Goal: Task Accomplishment & Management: Use online tool/utility

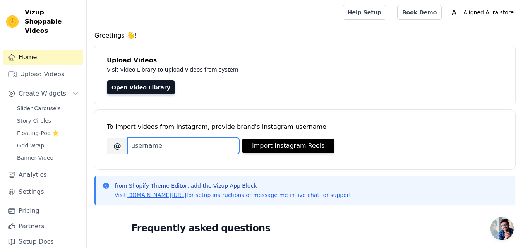
click at [148, 151] on input "Brand's Instagram Username" at bounding box center [183, 146] width 111 height 16
type input "a"
click at [68, 67] on link "Upload Videos" at bounding box center [43, 74] width 80 height 15
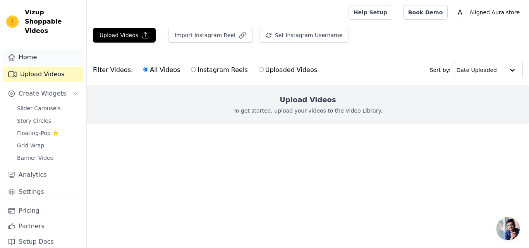
click at [48, 50] on link "Home" at bounding box center [43, 57] width 80 height 15
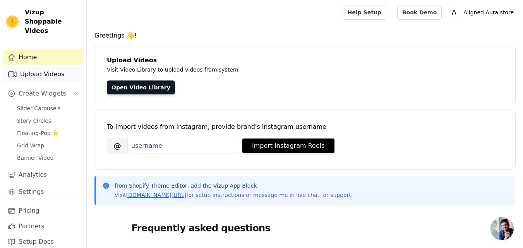
click at [60, 67] on link "Upload Videos" at bounding box center [43, 74] width 80 height 15
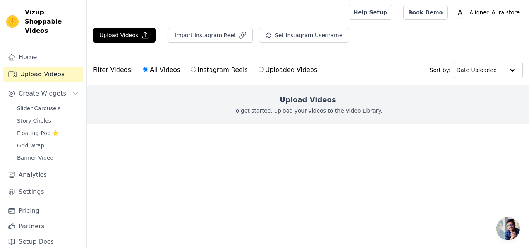
click at [270, 98] on div "Upload Videos To get started, upload your videos to the Video Library." at bounding box center [308, 104] width 442 height 39
click at [46, 50] on link "Home" at bounding box center [43, 57] width 80 height 15
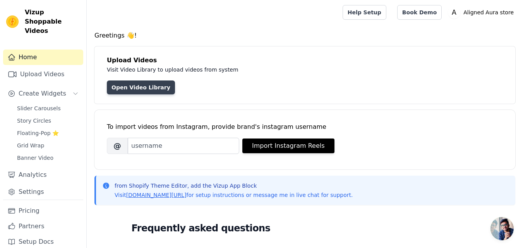
click at [144, 86] on link "Open Video Library" at bounding box center [141, 87] width 68 height 14
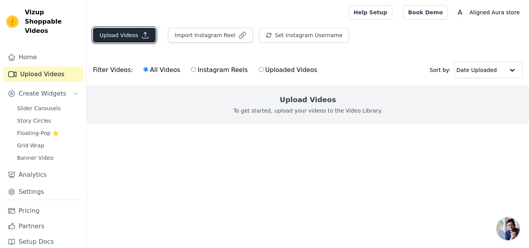
click at [129, 40] on button "Upload Videos" at bounding box center [124, 35] width 63 height 15
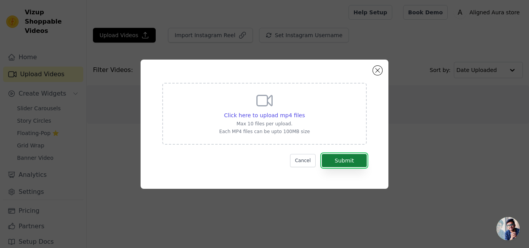
click at [341, 162] on button "Submit" at bounding box center [344, 160] width 45 height 13
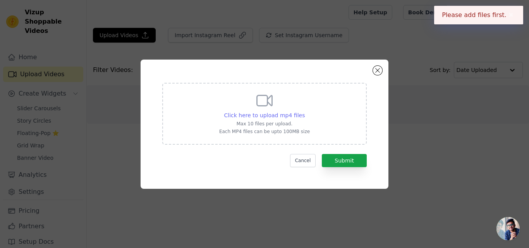
click at [262, 118] on span "Click here to upload mp4 files" at bounding box center [264, 115] width 81 height 6
click at [304, 111] on input "Click here to upload mp4 files Max 10 files per upload. Each MP4 files can be u…" at bounding box center [304, 111] width 0 height 0
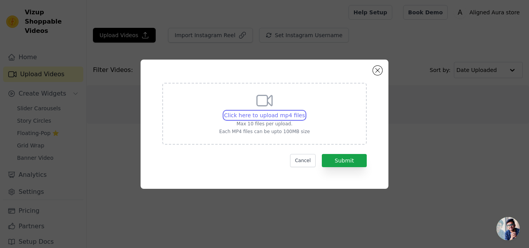
type input "C:\fakepath\9 by 16 ordinary watches.mp4"
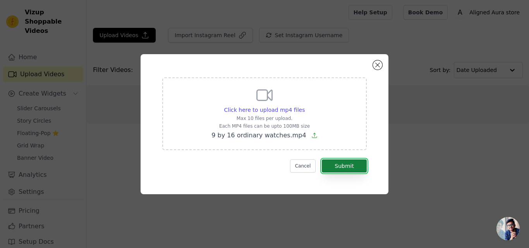
click at [338, 161] on button "Submit" at bounding box center [344, 165] width 45 height 13
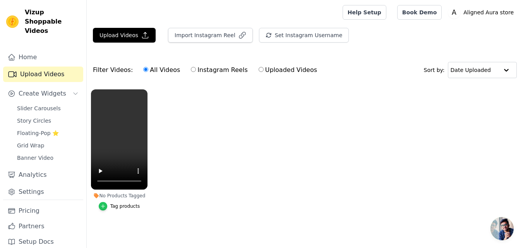
click at [104, 207] on icon "button" at bounding box center [102, 206] width 5 height 5
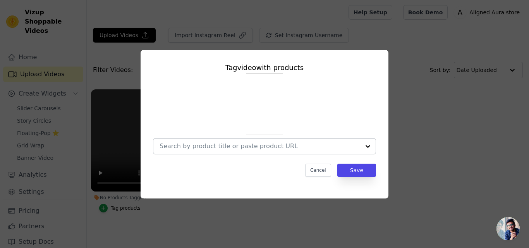
click at [273, 140] on div at bounding box center [259, 146] width 200 height 15
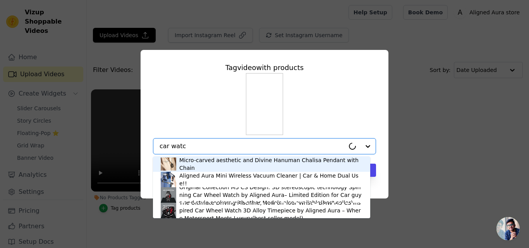
type input "car watch"
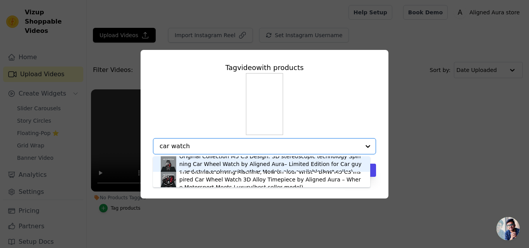
click at [250, 162] on div "Original Collection M5 CS Design: 3D stereoscopic technology Spinning Car Wheel…" at bounding box center [270, 163] width 183 height 23
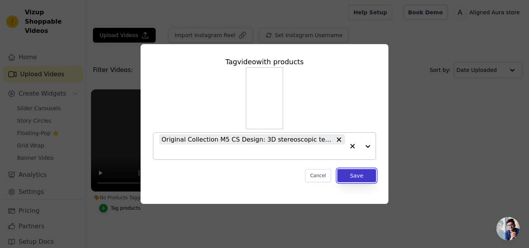
click at [358, 178] on button "Save" at bounding box center [356, 175] width 39 height 13
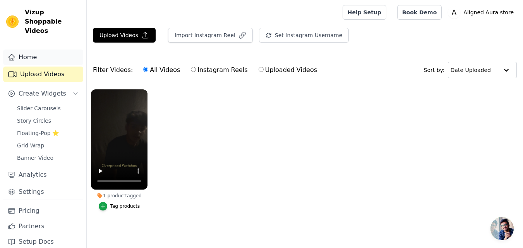
click at [54, 51] on link "Home" at bounding box center [43, 57] width 80 height 15
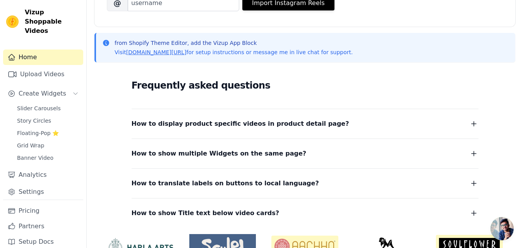
scroll to position [178, 0]
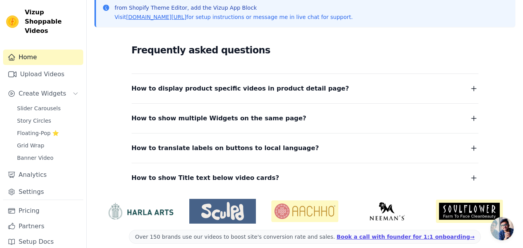
click at [236, 101] on dl "How to display product specific videos in product detail page? Create one widge…" at bounding box center [305, 129] width 347 height 110
click at [477, 91] on icon "button" at bounding box center [473, 88] width 9 height 9
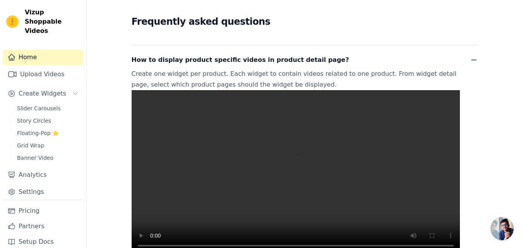
scroll to position [212, 0]
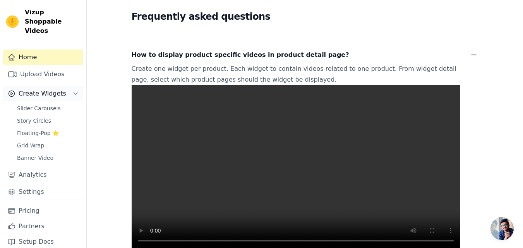
click at [46, 89] on span "Create Widgets" at bounding box center [43, 93] width 48 height 9
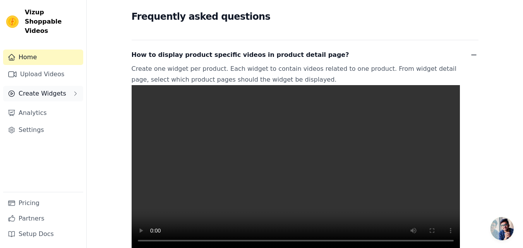
click at [46, 89] on span "Create Widgets" at bounding box center [43, 93] width 48 height 9
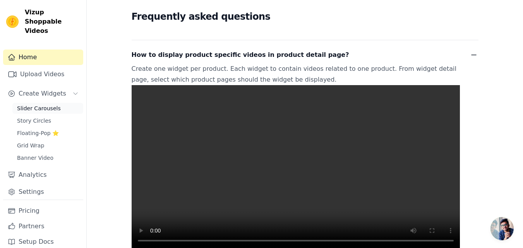
click at [52, 104] on span "Slider Carousels" at bounding box center [39, 108] width 44 height 8
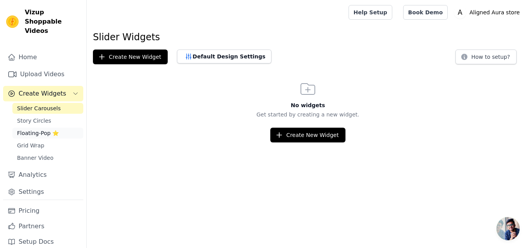
click at [43, 129] on span "Floating-Pop ⭐" at bounding box center [38, 133] width 42 height 8
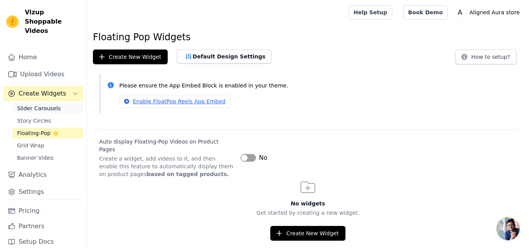
click at [49, 104] on span "Slider Carousels" at bounding box center [39, 108] width 44 height 8
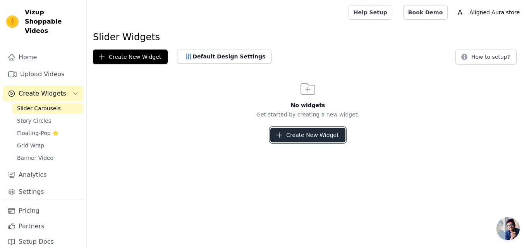
click at [327, 133] on button "Create New Widget" at bounding box center [307, 135] width 75 height 15
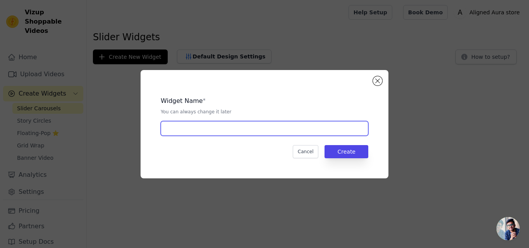
click at [322, 133] on input "text" at bounding box center [264, 128] width 207 height 15
type input "M5 WATCH"
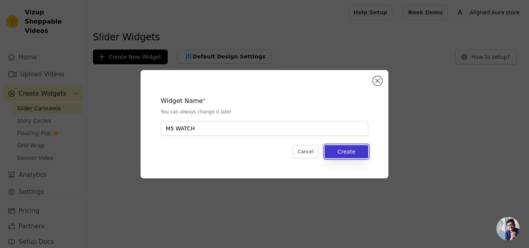
click at [334, 149] on button "Create" at bounding box center [346, 151] width 44 height 13
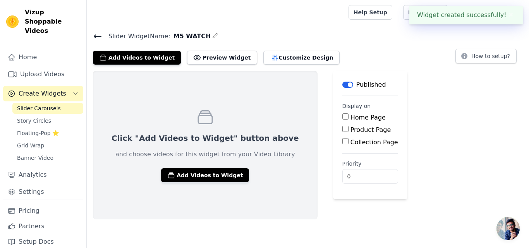
click at [342, 119] on input "Home Page" at bounding box center [345, 116] width 6 height 6
checkbox input "true"
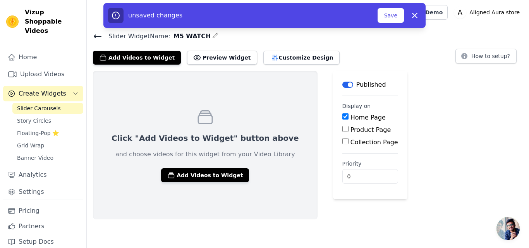
click at [342, 129] on input "Product Page" at bounding box center [345, 129] width 6 height 6
checkbox input "true"
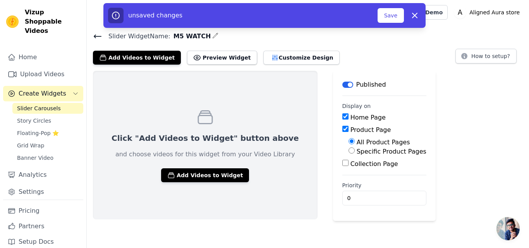
click at [348, 151] on input "Specific Product Pages" at bounding box center [351, 150] width 6 height 6
radio input "true"
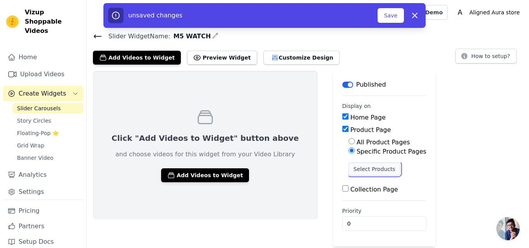
click at [348, 170] on button "Select Products" at bounding box center [374, 168] width 52 height 13
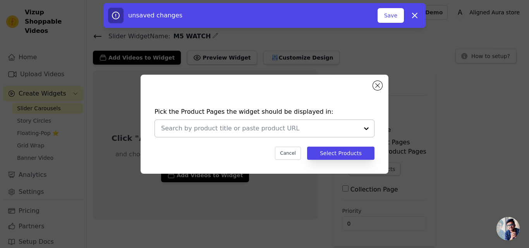
click at [292, 131] on input "text" at bounding box center [259, 128] width 197 height 9
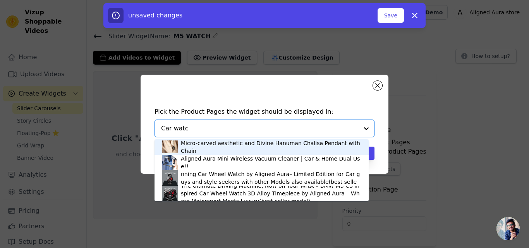
type input "Car watch"
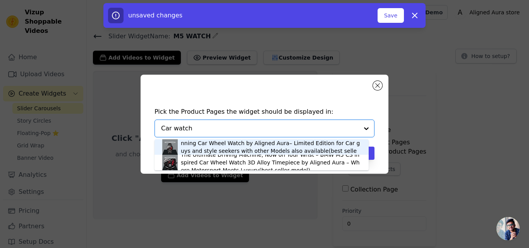
click at [263, 148] on div "Original Collection M5 CS Design: 3D stereoscopic technology Spinning Car Wheel…" at bounding box center [271, 147] width 180 height 31
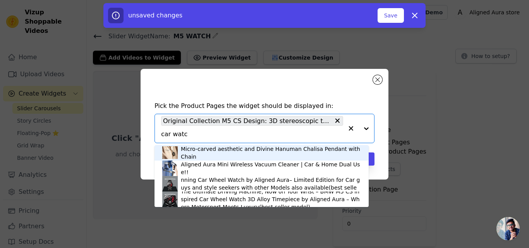
type input "car watch"
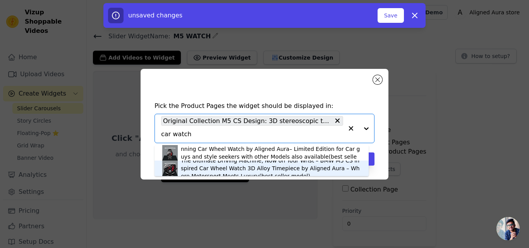
click at [273, 168] on div "The Ultimate Driving Machine, Now on Your Wrist – BMW M5 CS inspired Car Wheel …" at bounding box center [271, 168] width 180 height 23
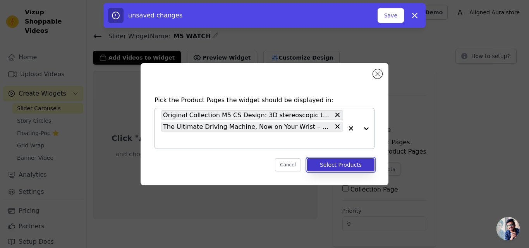
click at [324, 166] on button "Select Products" at bounding box center [340, 164] width 67 height 13
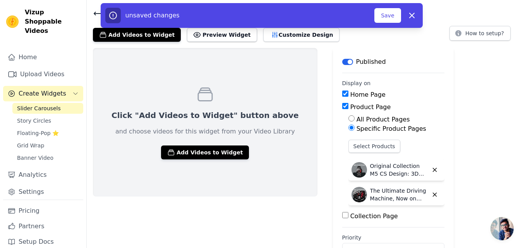
scroll to position [48, 0]
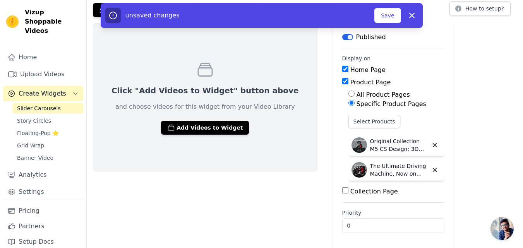
click at [342, 191] on input "Collection Page" at bounding box center [345, 190] width 6 height 6
click at [182, 130] on button "Add Videos to Widget" at bounding box center [205, 128] width 88 height 14
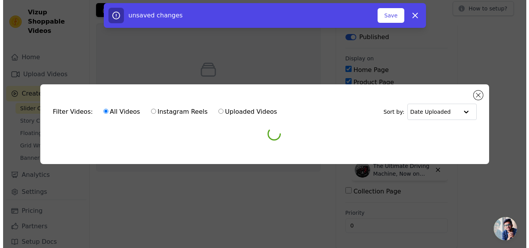
scroll to position [0, 0]
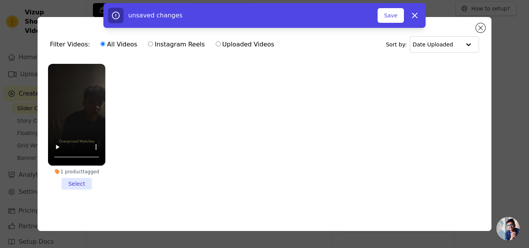
click at [85, 185] on li "1 product tagged Select" at bounding box center [76, 127] width 57 height 126
click at [0, 0] on input "1 product tagged Select" at bounding box center [0, 0] width 0 height 0
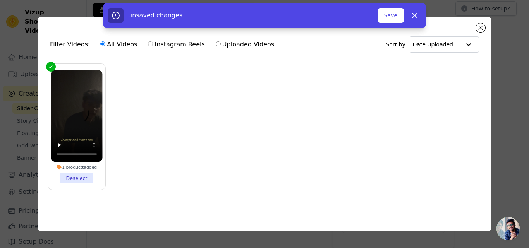
click at [504, 73] on div "Filter Videos: All Videos Instagram Reels Uploaded Videos Sort by: Date Uploade…" at bounding box center [264, 124] width 504 height 239
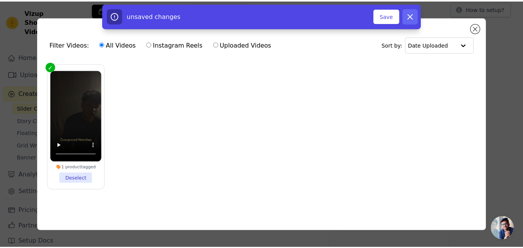
scroll to position [48, 0]
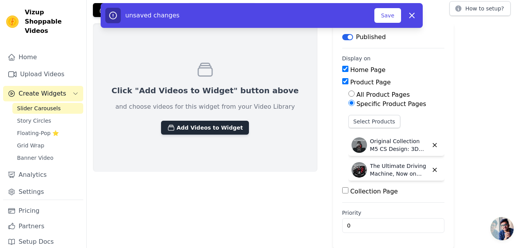
click at [223, 122] on button "Add Videos to Widget" at bounding box center [205, 128] width 88 height 14
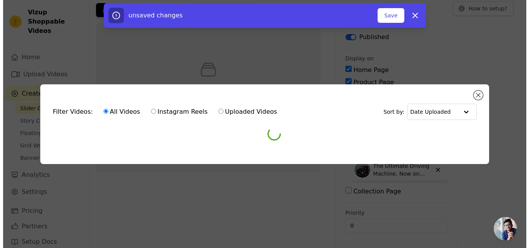
scroll to position [0, 0]
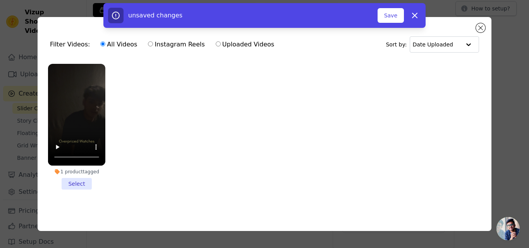
click at [80, 180] on li "1 product tagged Select" at bounding box center [76, 127] width 57 height 126
click at [0, 0] on input "1 product tagged Select" at bounding box center [0, 0] width 0 height 0
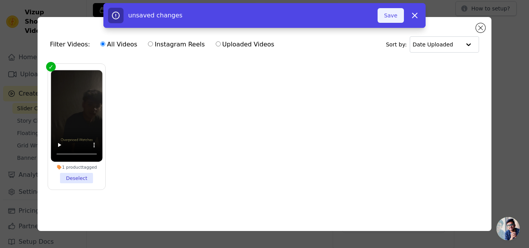
click at [386, 13] on button "Save" at bounding box center [390, 15] width 26 height 15
click at [393, 17] on button "Save" at bounding box center [390, 15] width 26 height 15
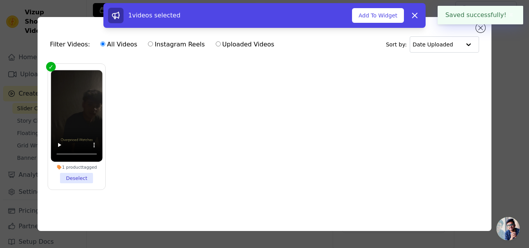
click at [393, 17] on button "Add To Widget" at bounding box center [378, 15] width 52 height 15
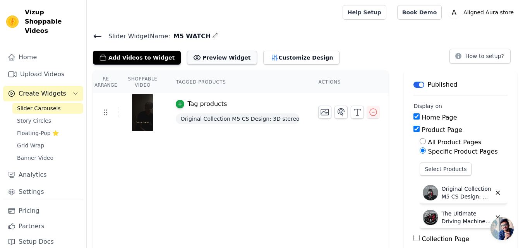
click at [203, 53] on button "Preview Widget" at bounding box center [222, 58] width 70 height 14
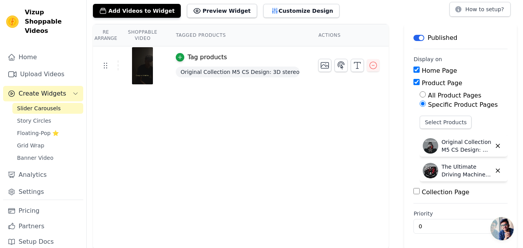
scroll to position [48, 0]
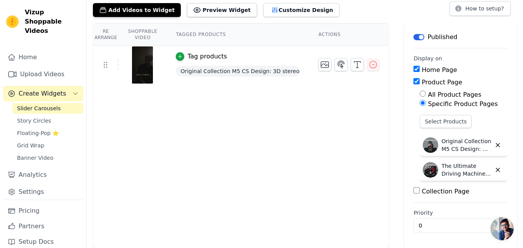
click at [413, 192] on input "Collection Page" at bounding box center [416, 190] width 6 height 6
checkbox input "true"
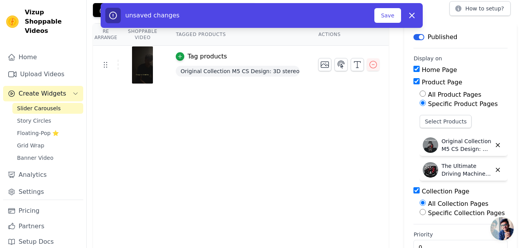
scroll to position [69, 0]
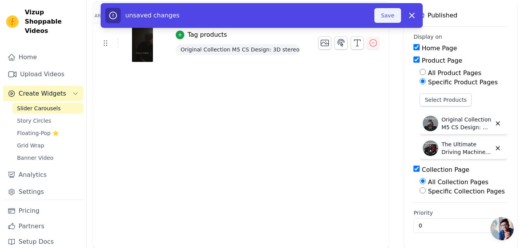
click at [381, 14] on button "Save" at bounding box center [387, 15] width 26 height 15
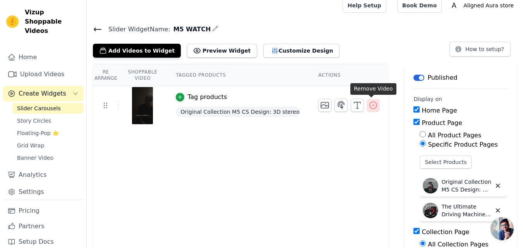
scroll to position [0, 0]
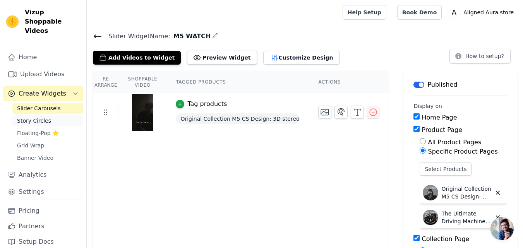
click at [70, 115] on link "Story Circles" at bounding box center [47, 120] width 71 height 11
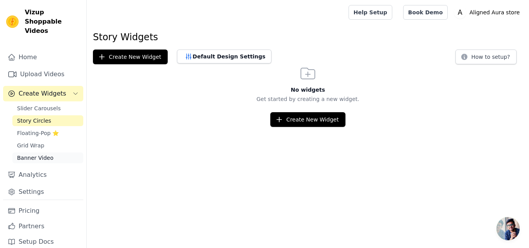
click at [56, 152] on link "Banner Video" at bounding box center [47, 157] width 71 height 11
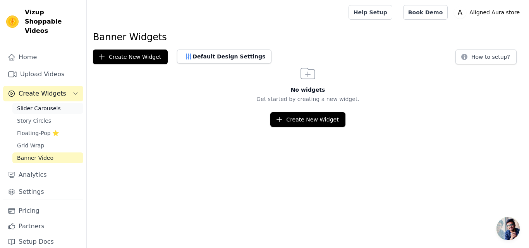
click at [25, 104] on span "Slider Carousels" at bounding box center [39, 108] width 44 height 8
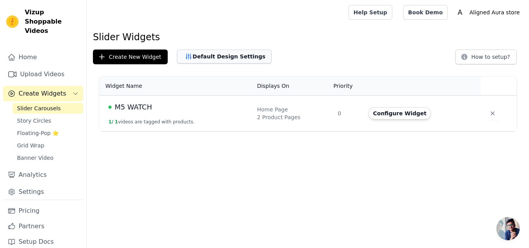
click at [212, 62] on button "Default Design Settings" at bounding box center [224, 57] width 94 height 14
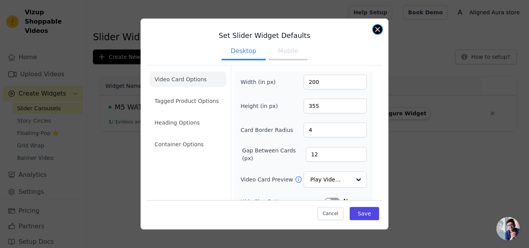
click at [378, 31] on button "Close modal" at bounding box center [377, 29] width 9 height 9
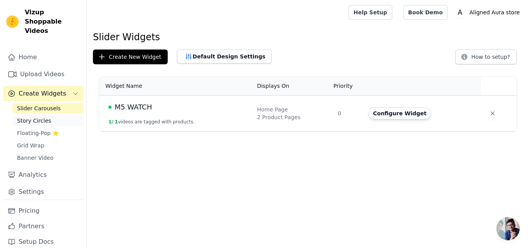
click at [29, 117] on span "Story Circles" at bounding box center [34, 121] width 34 height 8
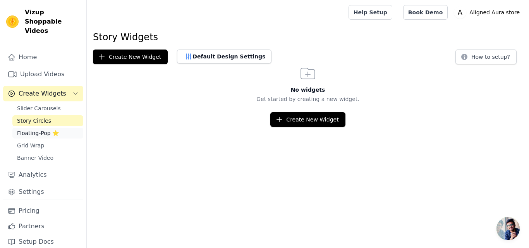
click at [44, 129] on span "Floating-Pop ⭐" at bounding box center [38, 133] width 42 height 8
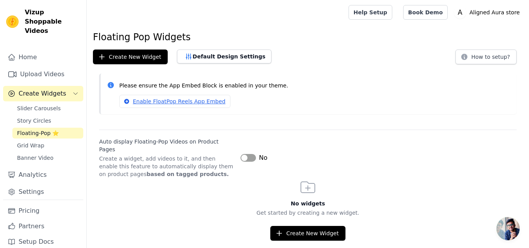
click at [89, 104] on div "Please ensure the App Embed Block is enabled in your theme. Enable FloatPop Ree…" at bounding box center [308, 97] width 442 height 47
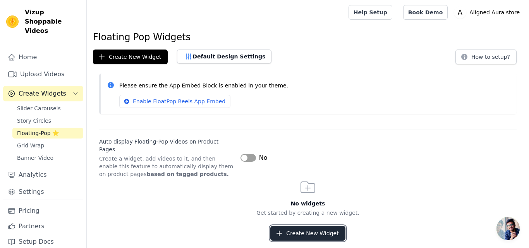
click at [310, 226] on button "Create New Widget" at bounding box center [307, 233] width 75 height 15
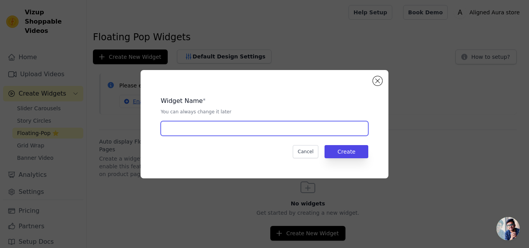
click at [277, 129] on input "text" at bounding box center [264, 128] width 207 height 15
type input "M5 WATCH 2"
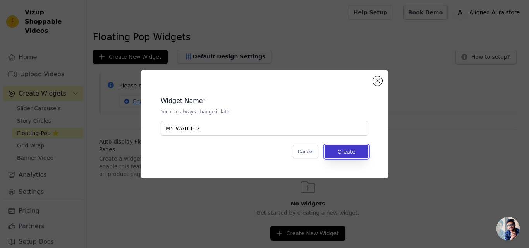
click at [336, 154] on button "Create" at bounding box center [346, 151] width 44 height 13
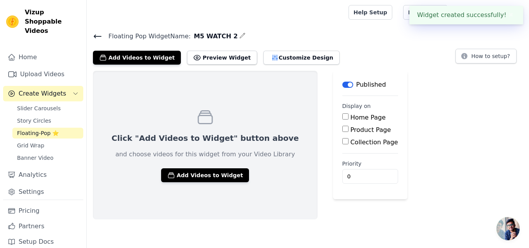
click at [342, 116] on input "Home Page" at bounding box center [345, 116] width 6 height 6
checkbox input "true"
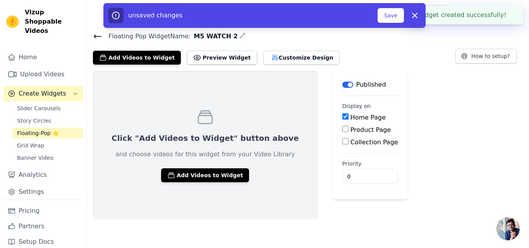
click at [342, 127] on input "Product Page" at bounding box center [345, 129] width 6 height 6
checkbox input "true"
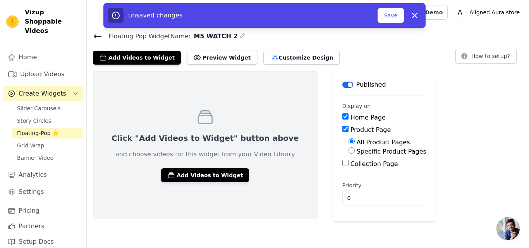
click at [342, 162] on input "Collection Page" at bounding box center [345, 163] width 6 height 6
checkbox input "true"
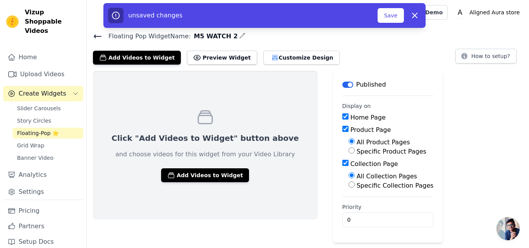
click at [348, 151] on input "Specific Product Pages" at bounding box center [351, 150] width 6 height 6
radio input "true"
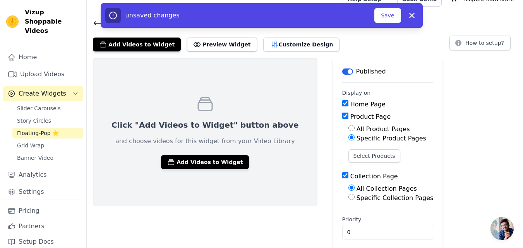
scroll to position [20, 0]
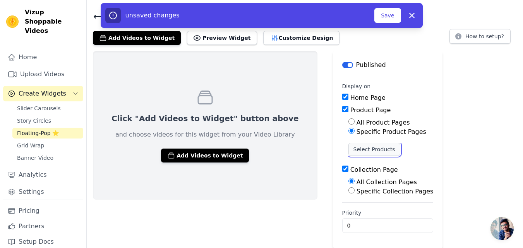
click at [348, 155] on button "Select Products" at bounding box center [374, 149] width 52 height 13
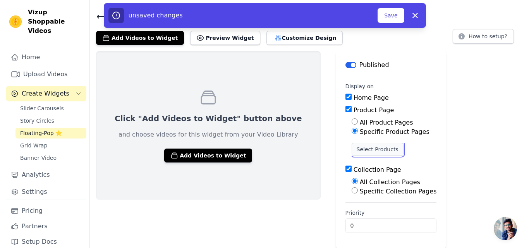
scroll to position [0, 0]
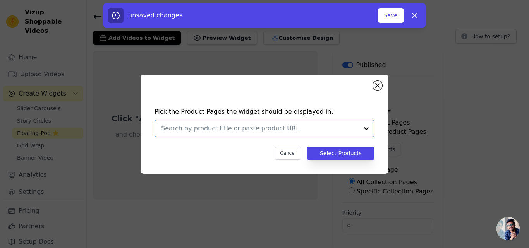
click at [299, 133] on input "text" at bounding box center [259, 128] width 197 height 9
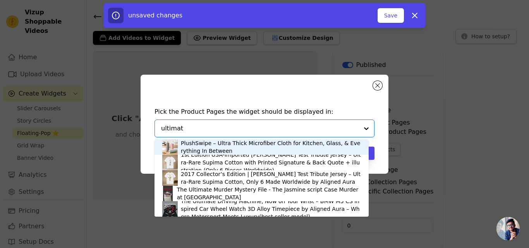
type input "ultimate"
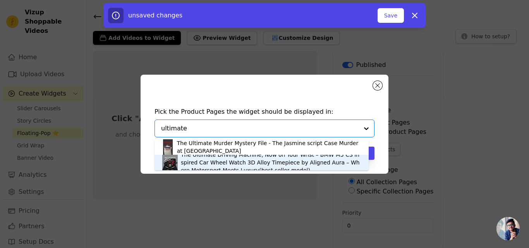
click at [265, 160] on div "The Ultimate Driving Machine, Now on Your Wrist – BMW M5 CS inspired Car Wheel …" at bounding box center [271, 162] width 180 height 23
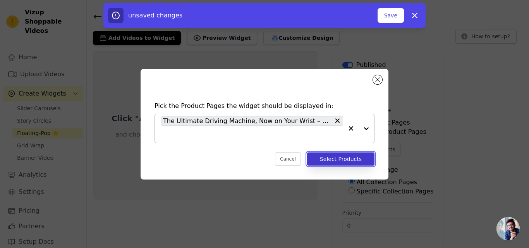
click at [319, 159] on button "Select Products" at bounding box center [340, 158] width 67 height 13
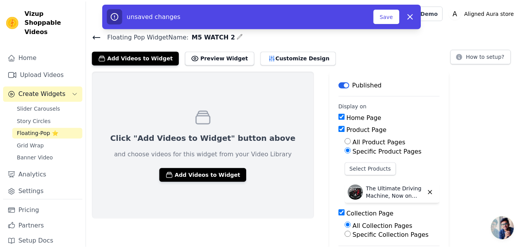
scroll to position [20, 0]
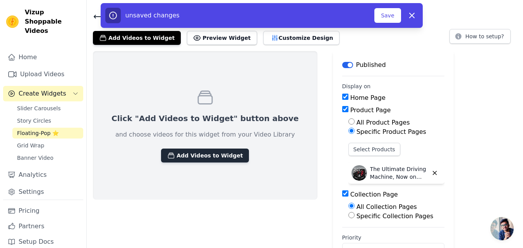
click at [185, 154] on button "Add Videos to Widget" at bounding box center [205, 156] width 88 height 14
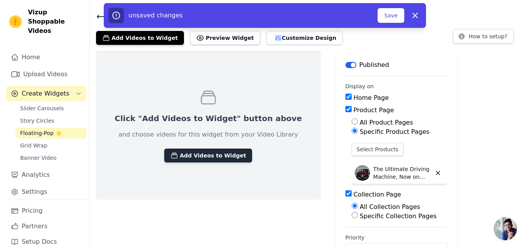
scroll to position [0, 0]
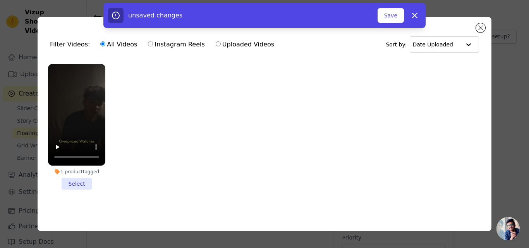
click at [77, 180] on li "1 product tagged Select" at bounding box center [76, 127] width 57 height 126
click at [0, 0] on input "1 product tagged Select" at bounding box center [0, 0] width 0 height 0
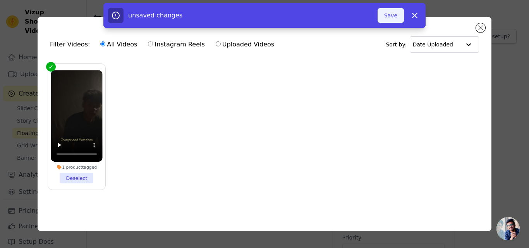
click at [402, 21] on button "Save" at bounding box center [390, 15] width 26 height 15
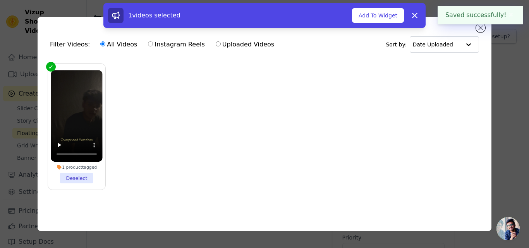
click at [402, 21] on button "Add To Widget" at bounding box center [378, 15] width 52 height 15
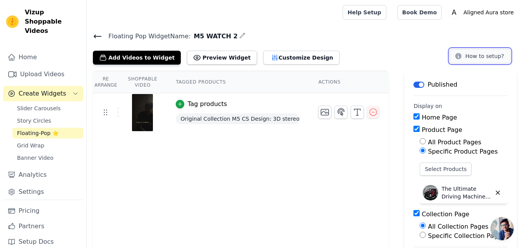
click at [479, 50] on button "How to setup?" at bounding box center [479, 56] width 61 height 15
click at [39, 67] on link "Upload Videos" at bounding box center [43, 74] width 80 height 15
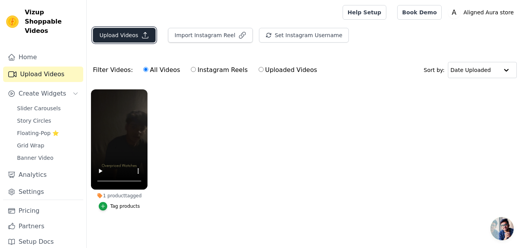
click at [141, 34] on icon "button" at bounding box center [145, 35] width 8 height 8
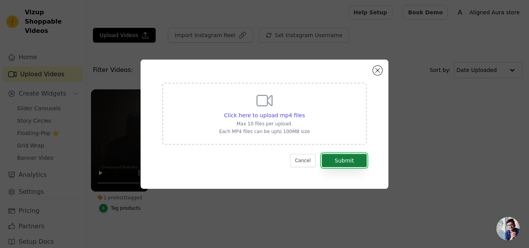
click at [348, 162] on button "Submit" at bounding box center [344, 160] width 45 height 13
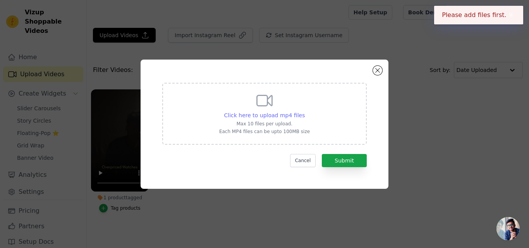
click at [267, 114] on span "Click here to upload mp4 files" at bounding box center [264, 115] width 81 height 6
click at [304, 111] on input "Click here to upload mp4 files Max 10 files per upload. Each MP4 files can be u…" at bounding box center [304, 111] width 0 height 0
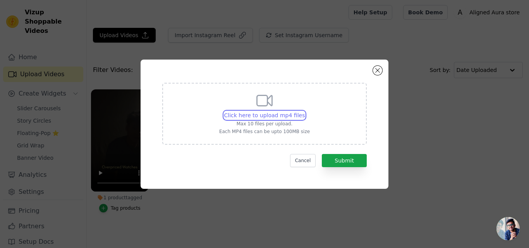
type input "C:\fakepath\9 by 16 single m5 ad.mp4"
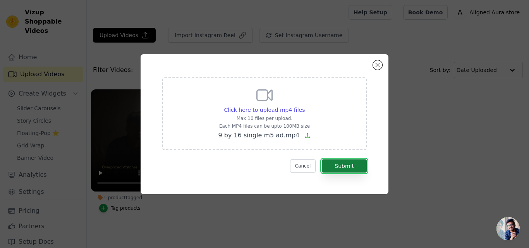
click at [351, 164] on button "Submit" at bounding box center [344, 165] width 45 height 13
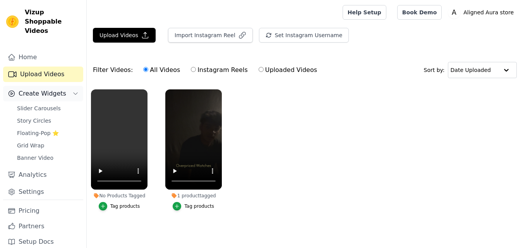
click at [65, 88] on button "Create Widgets" at bounding box center [43, 93] width 80 height 15
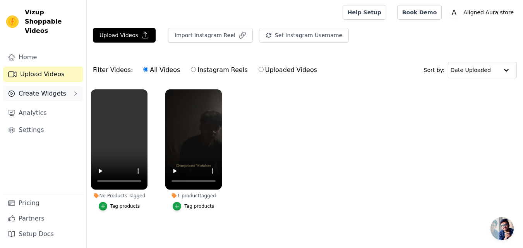
click at [56, 89] on span "Create Widgets" at bounding box center [43, 93] width 48 height 9
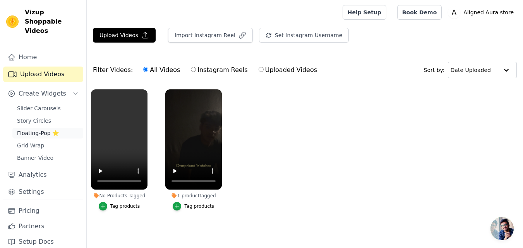
click at [54, 129] on link "Floating-Pop ⭐" at bounding box center [47, 133] width 71 height 11
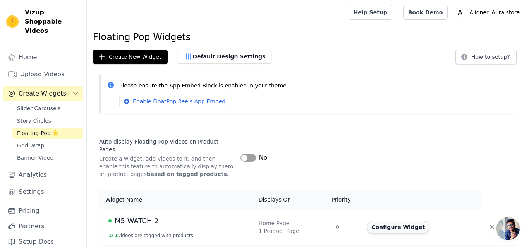
click at [380, 222] on button "Configure Widget" at bounding box center [397, 227] width 63 height 12
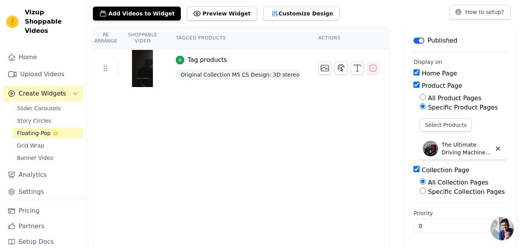
scroll to position [44, 0]
click at [452, 224] on input "0" at bounding box center [460, 225] width 94 height 15
click at [335, 203] on div "Re Arrange Shoppable Video Tagged Products Actions Tag products Original Collec…" at bounding box center [241, 137] width 296 height 222
click at [154, 18] on button "Add Videos to Widget" at bounding box center [137, 13] width 88 height 14
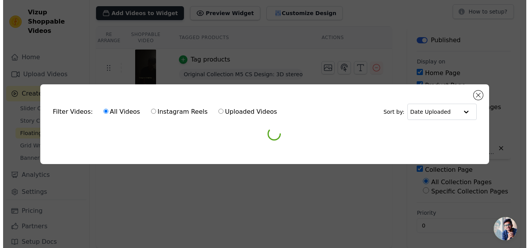
scroll to position [0, 0]
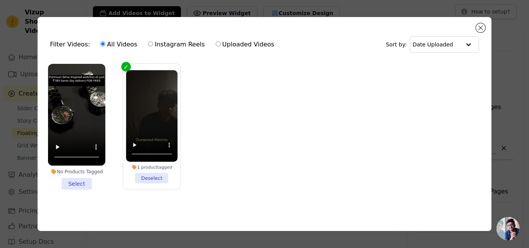
click at [90, 180] on li "No Products Tagged Select" at bounding box center [76, 127] width 57 height 126
click at [0, 0] on input "No Products Tagged Select" at bounding box center [0, 0] width 0 height 0
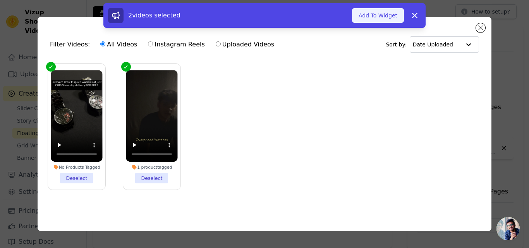
click at [388, 22] on button "Add To Widget" at bounding box center [378, 15] width 52 height 15
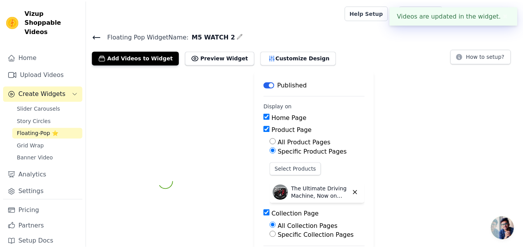
scroll to position [44, 0]
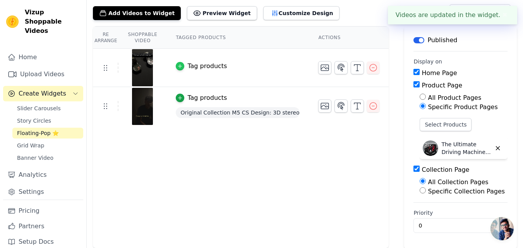
click at [181, 65] on div "button" at bounding box center [180, 66] width 9 height 9
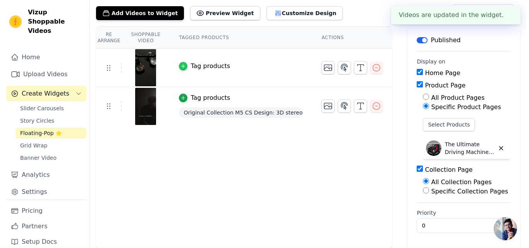
scroll to position [0, 0]
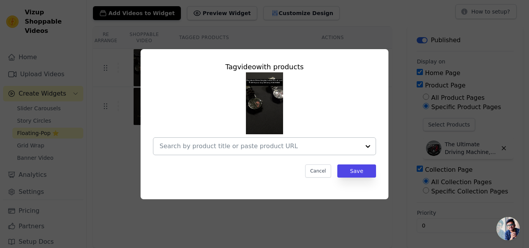
click at [264, 144] on input "text" at bounding box center [259, 146] width 200 height 9
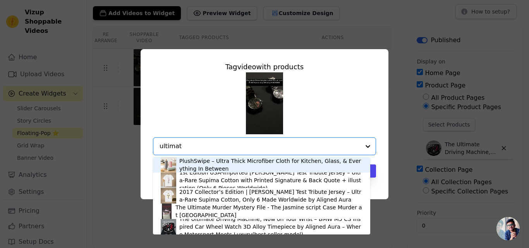
type input "ultimate"
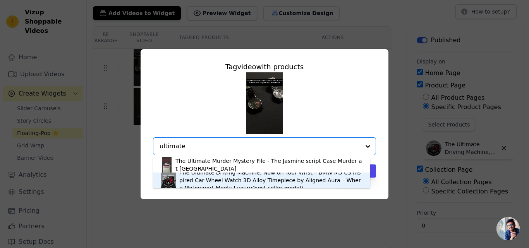
click at [250, 182] on div "The Ultimate Driving Machine, Now on Your Wrist – BMW M5 CS inspired Car Wheel …" at bounding box center [270, 180] width 183 height 23
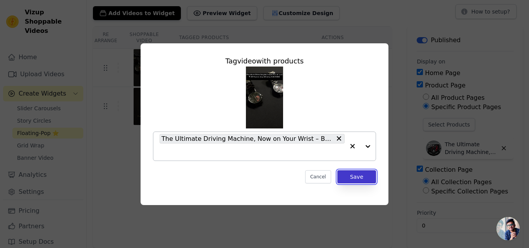
click at [367, 178] on button "Save" at bounding box center [356, 176] width 39 height 13
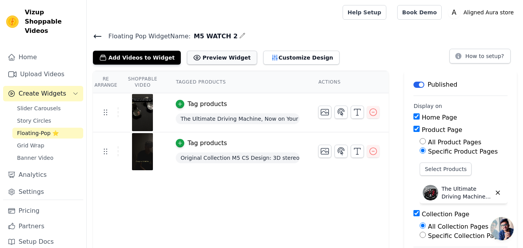
click at [202, 60] on button "Preview Widget" at bounding box center [222, 58] width 70 height 14
click at [19, 142] on span "Grid Wrap" at bounding box center [30, 146] width 27 height 8
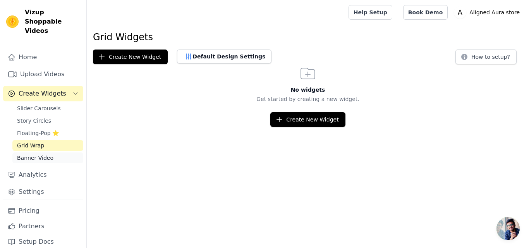
click at [24, 152] on link "Banner Video" at bounding box center [47, 157] width 71 height 11
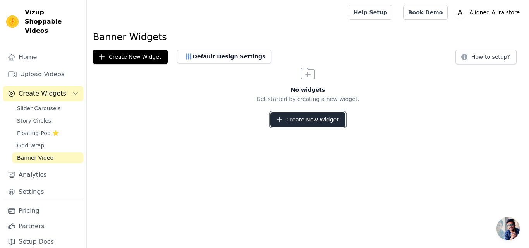
click at [283, 118] on icon "button" at bounding box center [279, 120] width 8 height 8
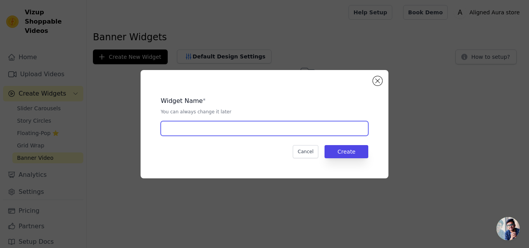
click at [282, 121] on input "text" at bounding box center [264, 128] width 207 height 15
type input "banner m5"
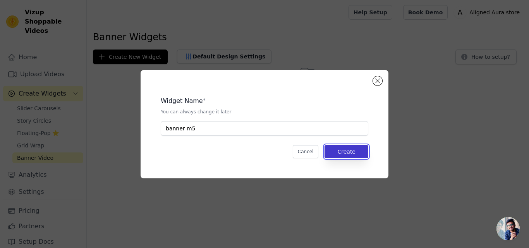
click at [368, 147] on button "Create" at bounding box center [346, 151] width 44 height 13
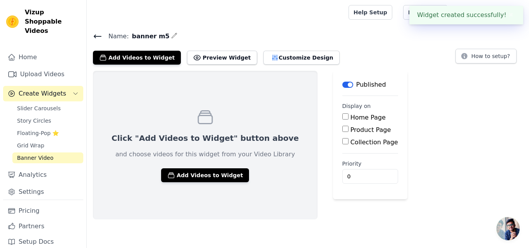
click at [342, 116] on input "Home Page" at bounding box center [345, 116] width 6 height 6
checkbox input "true"
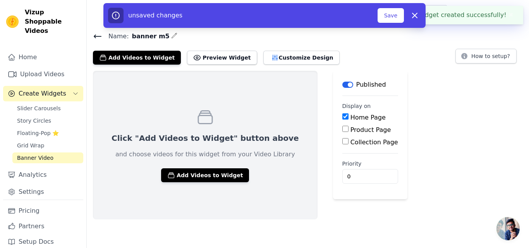
click at [342, 128] on input "Product Page" at bounding box center [345, 129] width 6 height 6
checkbox input "true"
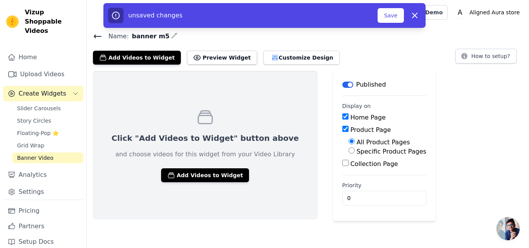
click at [342, 162] on input "Collection Page" at bounding box center [345, 163] width 6 height 6
checkbox input "true"
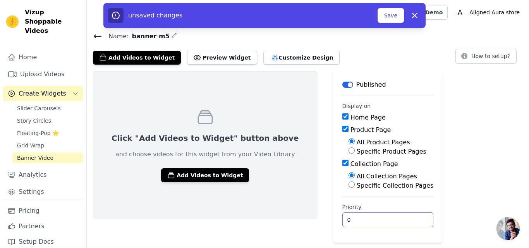
click at [350, 216] on input "0" at bounding box center [387, 219] width 91 height 15
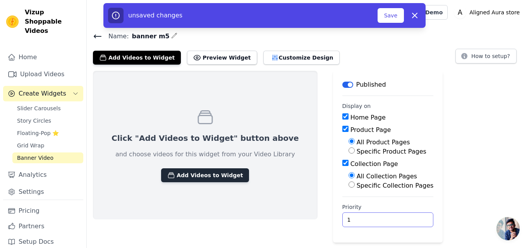
type input "1"
click at [216, 177] on button "Add Videos to Widget" at bounding box center [205, 175] width 88 height 14
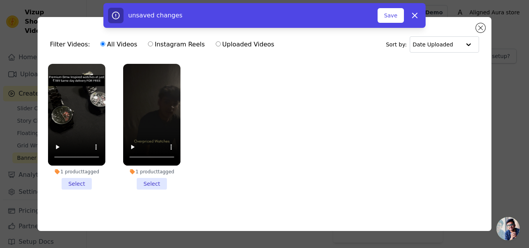
click at [156, 181] on li "1 product tagged Select" at bounding box center [151, 127] width 57 height 126
click at [0, 0] on input "1 product tagged Select" at bounding box center [0, 0] width 0 height 0
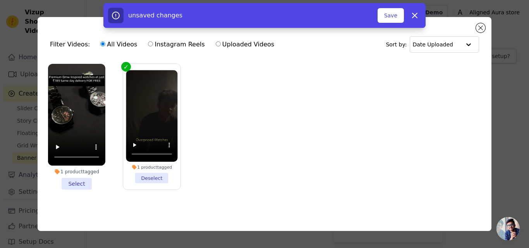
click at [78, 178] on li "1 product tagged Select" at bounding box center [76, 127] width 57 height 126
click at [0, 0] on input "1 product tagged Select" at bounding box center [0, 0] width 0 height 0
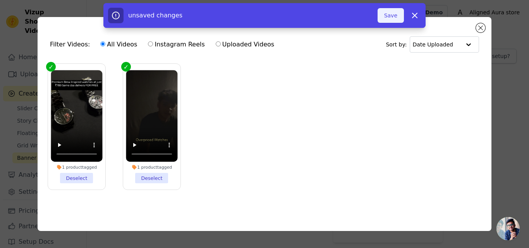
click at [386, 16] on button "Save" at bounding box center [390, 15] width 26 height 15
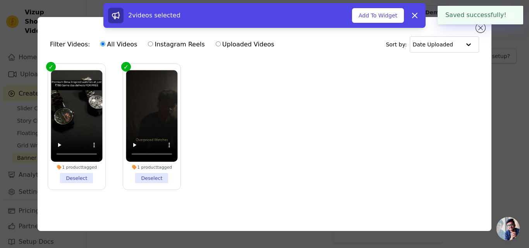
click at [388, 19] on button "Add To Widget" at bounding box center [378, 15] width 52 height 15
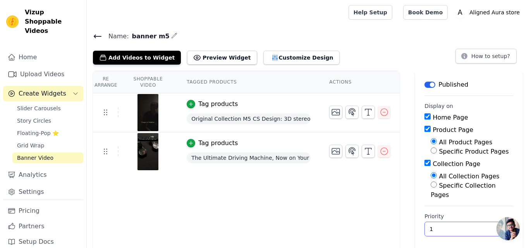
click at [444, 222] on input "1" at bounding box center [468, 229] width 89 height 15
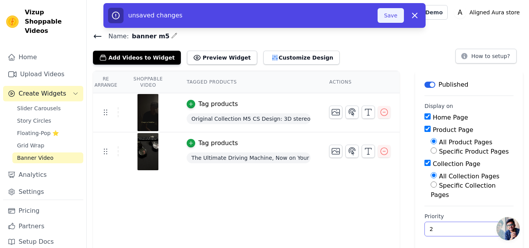
type input "2"
click at [391, 14] on button "Save" at bounding box center [390, 15] width 26 height 15
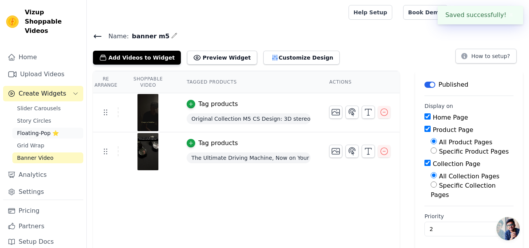
click at [42, 129] on span "Floating-Pop ⭐" at bounding box center [38, 133] width 42 height 8
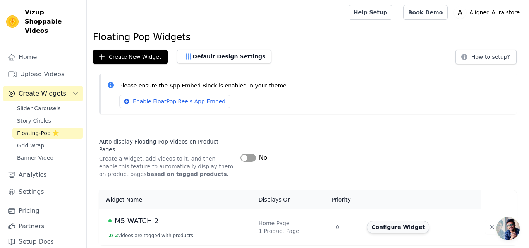
click at [390, 222] on button "Configure Widget" at bounding box center [397, 227] width 63 height 12
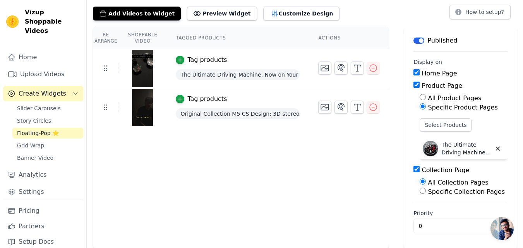
scroll to position [44, 0]
click at [433, 223] on input "0" at bounding box center [460, 225] width 94 height 15
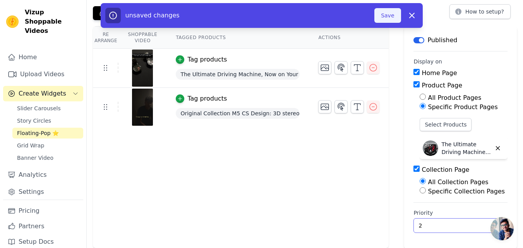
type input "2"
click at [388, 12] on button "Save" at bounding box center [387, 15] width 26 height 15
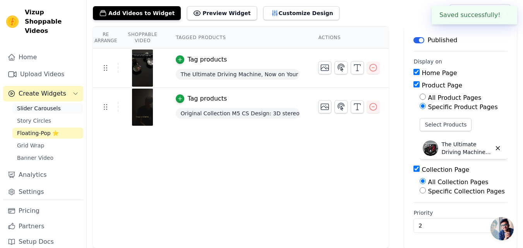
click at [41, 104] on span "Slider Carousels" at bounding box center [39, 108] width 44 height 8
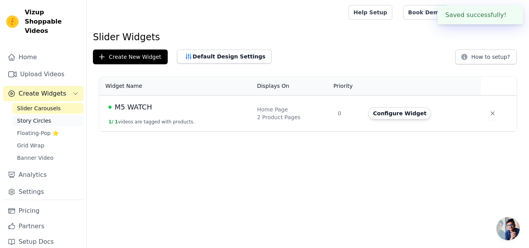
click at [49, 115] on link "Story Circles" at bounding box center [47, 120] width 71 height 11
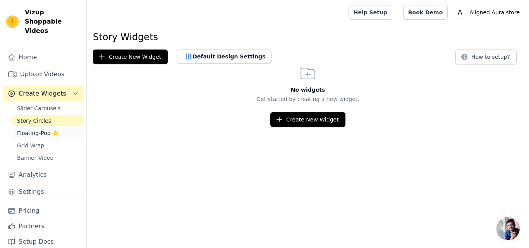
click at [36, 129] on span "Floating-Pop ⭐" at bounding box center [38, 133] width 42 height 8
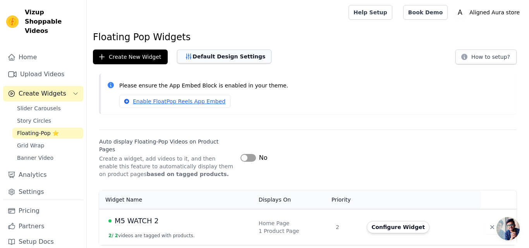
click at [235, 62] on button "Default Design Settings" at bounding box center [224, 57] width 94 height 14
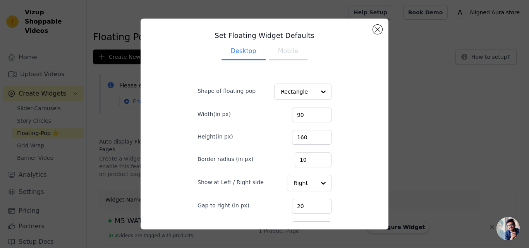
click at [271, 48] on button "Mobile" at bounding box center [288, 51] width 39 height 17
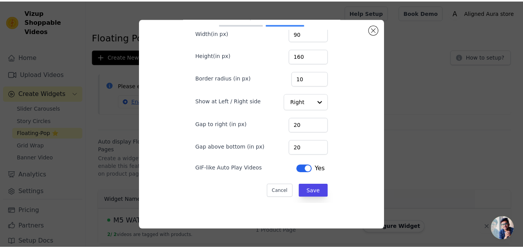
scroll to position [20, 0]
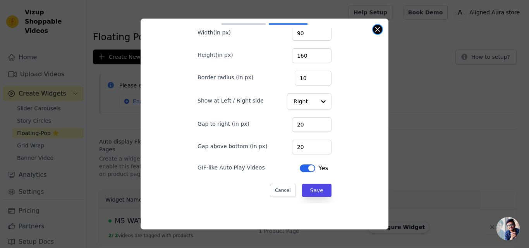
click at [376, 28] on button "Close modal" at bounding box center [377, 29] width 9 height 9
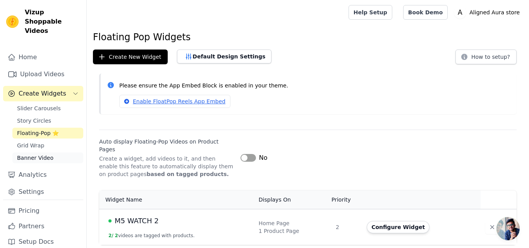
click at [50, 152] on link "Banner Video" at bounding box center [47, 157] width 71 height 11
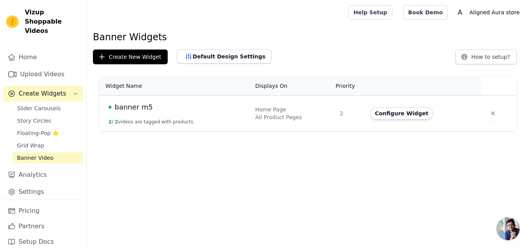
click at [285, 111] on div "Home Page" at bounding box center [292, 110] width 75 height 8
click at [411, 116] on button "Configure Widget" at bounding box center [401, 113] width 63 height 12
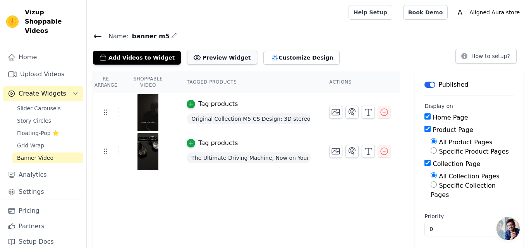
click at [193, 58] on icon at bounding box center [197, 58] width 8 height 8
click at [46, 140] on link "Grid Wrap" at bounding box center [47, 145] width 71 height 11
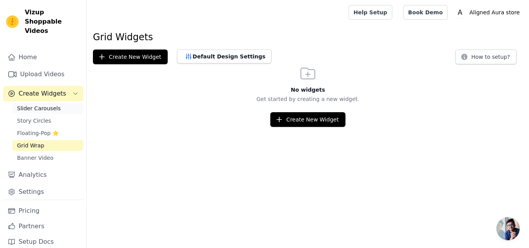
click at [61, 104] on link "Slider Carousels" at bounding box center [47, 108] width 71 height 11
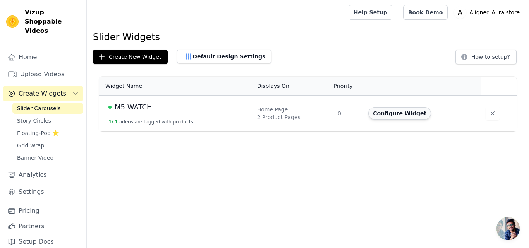
click at [389, 118] on button "Configure Widget" at bounding box center [399, 113] width 63 height 12
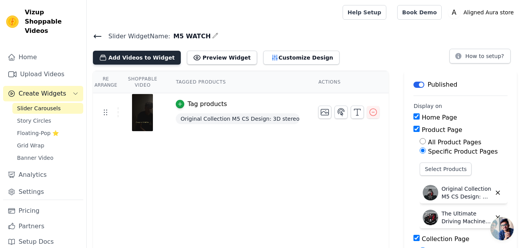
click at [122, 56] on button "Add Videos to Widget" at bounding box center [137, 58] width 88 height 14
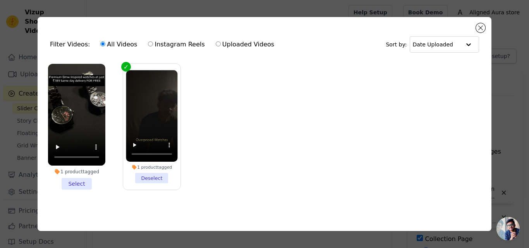
click at [78, 180] on li "1 product tagged Select" at bounding box center [76, 127] width 57 height 126
click at [0, 0] on input "1 product tagged Select" at bounding box center [0, 0] width 0 height 0
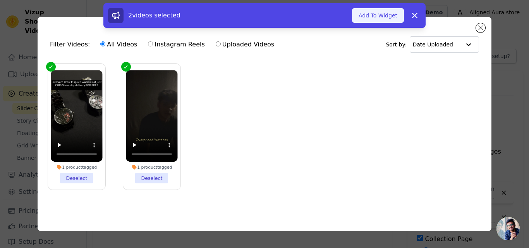
click at [398, 17] on button "Add To Widget" at bounding box center [378, 15] width 52 height 15
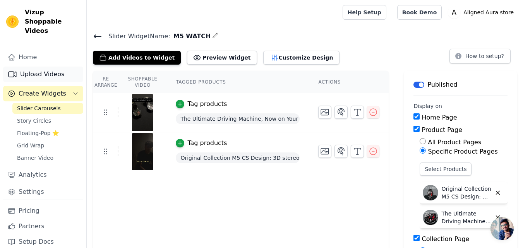
click at [50, 70] on link "Upload Videos" at bounding box center [43, 74] width 80 height 15
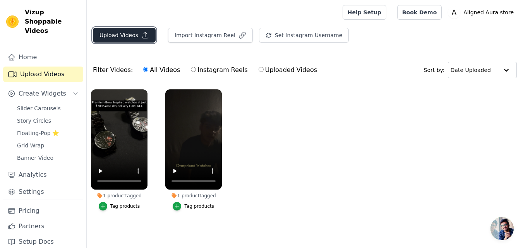
click at [115, 29] on button "Upload Videos" at bounding box center [124, 35] width 63 height 15
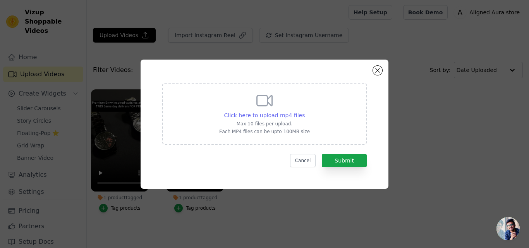
click at [283, 112] on span "Click here to upload mp4 files" at bounding box center [264, 115] width 81 height 6
click at [304, 111] on input "Click here to upload mp4 files Max 10 files per upload. Each MP4 files can be u…" at bounding box center [304, 111] width 0 height 0
type input "C:\fakepath\9 by 16 double m5 ad.mp4"
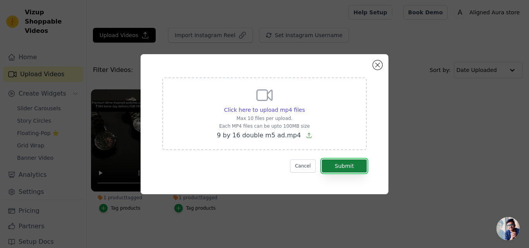
click at [335, 164] on button "Submit" at bounding box center [344, 165] width 45 height 13
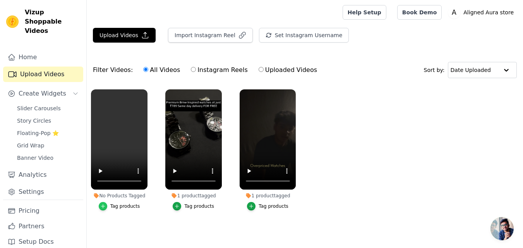
click at [105, 208] on icon "button" at bounding box center [102, 206] width 5 height 5
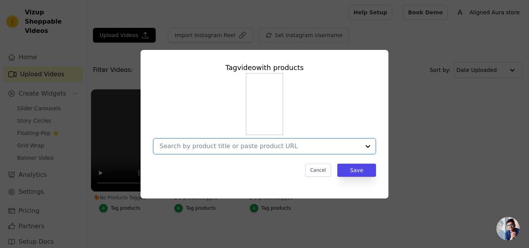
click at [210, 149] on input "No Products Tagged Tag video with products Option undefined, selected. Select i…" at bounding box center [259, 145] width 200 height 7
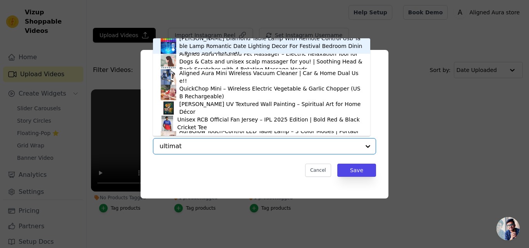
type input "ultimate"
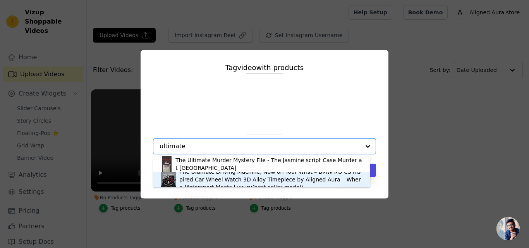
click at [248, 183] on div "The Ultimate Driving Machine, Now on Your Wrist – BMW M5 CS inspired Car Wheel …" at bounding box center [270, 179] width 183 height 23
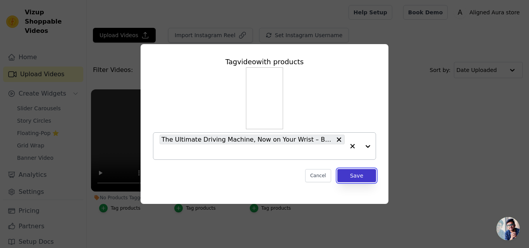
click at [361, 177] on button "Save" at bounding box center [356, 175] width 39 height 13
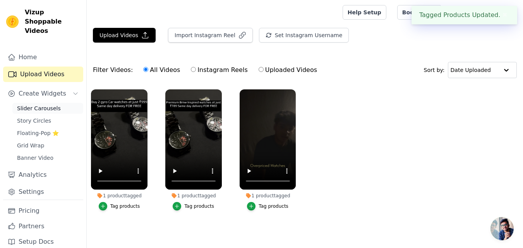
click at [41, 104] on span "Slider Carousels" at bounding box center [39, 108] width 44 height 8
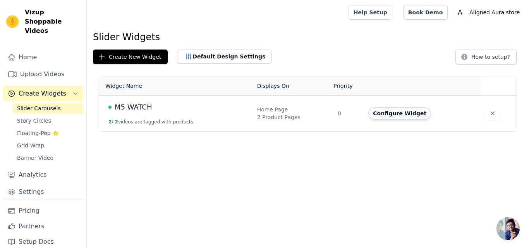
click at [418, 117] on button "Configure Widget" at bounding box center [399, 113] width 63 height 12
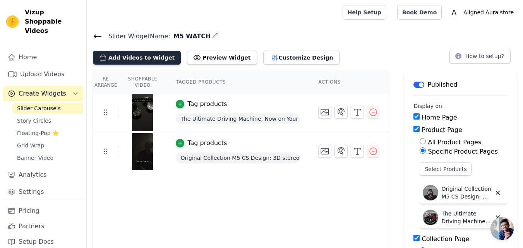
click at [145, 54] on button "Add Videos to Widget" at bounding box center [137, 58] width 88 height 14
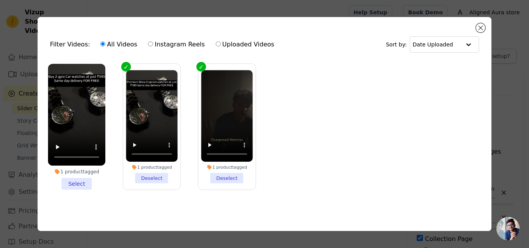
click at [77, 181] on li "1 product tagged Select" at bounding box center [76, 127] width 57 height 126
click at [0, 0] on input "1 product tagged Select" at bounding box center [0, 0] width 0 height 0
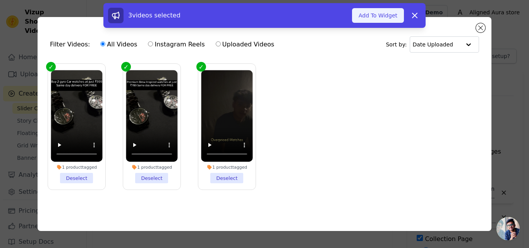
click at [391, 15] on button "Add To Widget" at bounding box center [378, 15] width 52 height 15
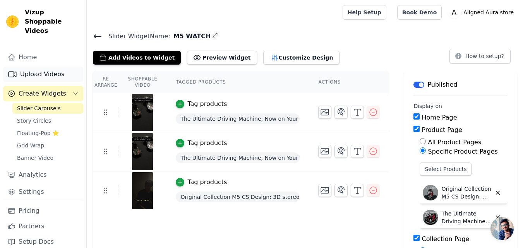
click at [46, 67] on link "Upload Videos" at bounding box center [43, 74] width 80 height 15
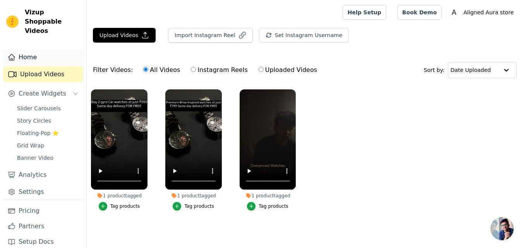
click at [62, 50] on link "Home" at bounding box center [43, 57] width 80 height 15
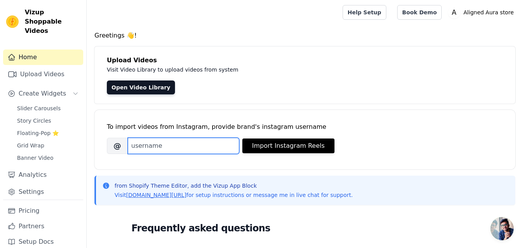
click at [217, 143] on input "Brand's Instagram Username" at bounding box center [183, 146] width 111 height 16
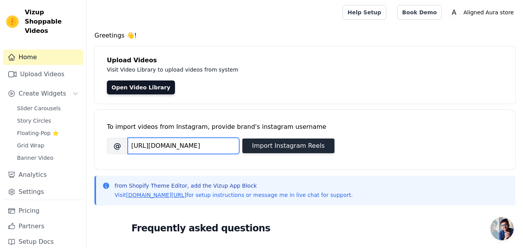
type input "aligned_aura.in"
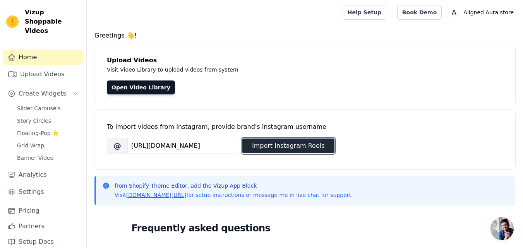
click at [270, 149] on button "Import Instagram Reels" at bounding box center [288, 146] width 92 height 15
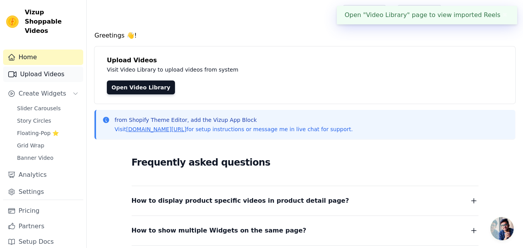
click at [53, 70] on link "Upload Videos" at bounding box center [43, 74] width 80 height 15
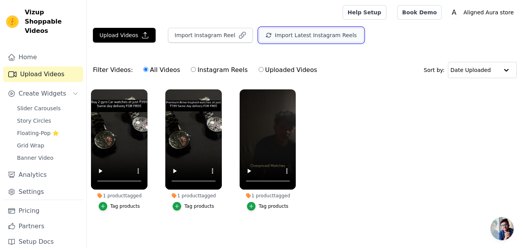
click at [299, 42] on button "Import Latest Instagram Reels" at bounding box center [311, 35] width 104 height 15
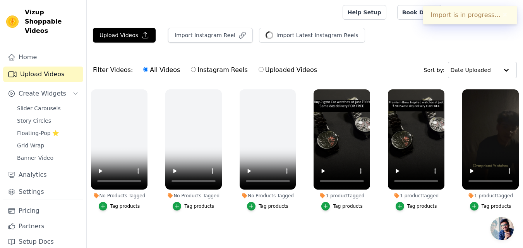
click at [191, 70] on input "Instagram Reels" at bounding box center [193, 69] width 5 height 5
radio input "true"
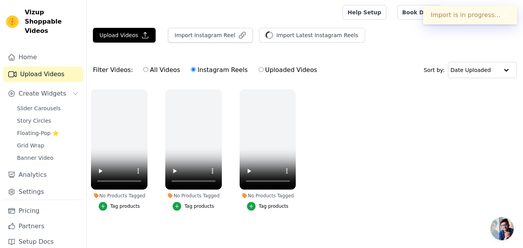
click at [150, 71] on label "All Videos" at bounding box center [162, 70] width 38 height 10
click at [148, 71] on input "All Videos" at bounding box center [145, 69] width 5 height 5
radio input "true"
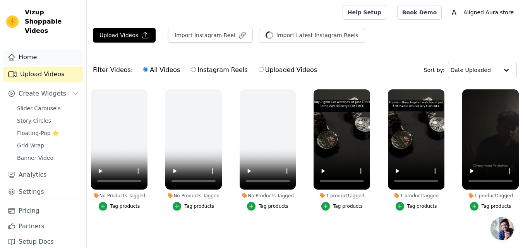
click at [51, 53] on link "Home" at bounding box center [43, 57] width 80 height 15
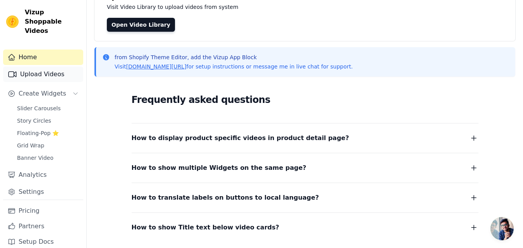
scroll to position [120, 0]
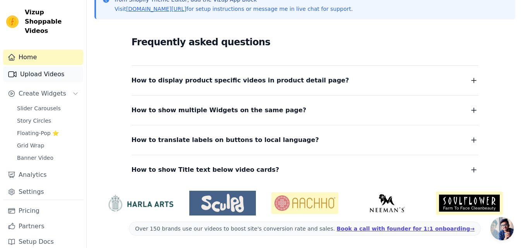
click at [46, 67] on link "Upload Videos" at bounding box center [43, 74] width 80 height 15
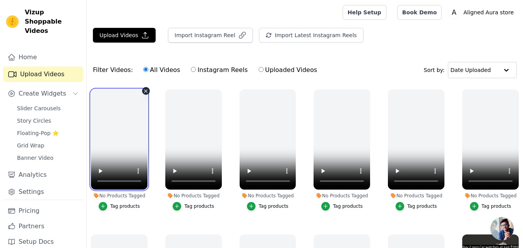
click at [113, 118] on video at bounding box center [119, 139] width 56 height 100
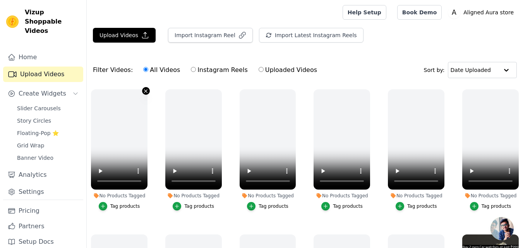
click at [146, 89] on icon "button" at bounding box center [146, 91] width 6 height 6
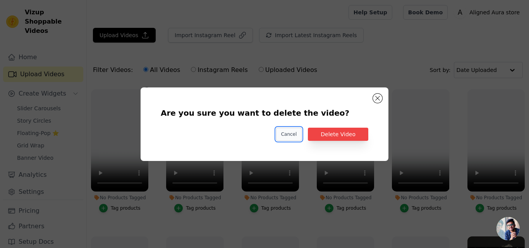
click at [302, 130] on button "Cancel" at bounding box center [289, 134] width 26 height 13
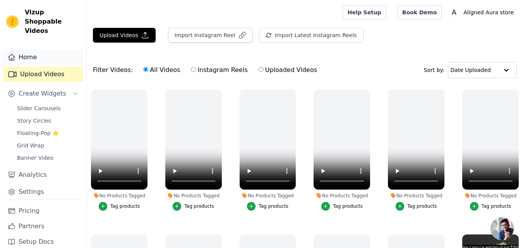
click at [37, 50] on link "Home" at bounding box center [43, 57] width 80 height 15
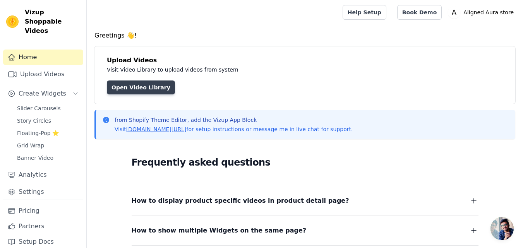
click at [131, 86] on link "Open Video Library" at bounding box center [141, 87] width 68 height 14
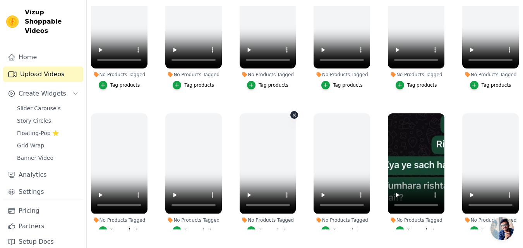
scroll to position [40, 0]
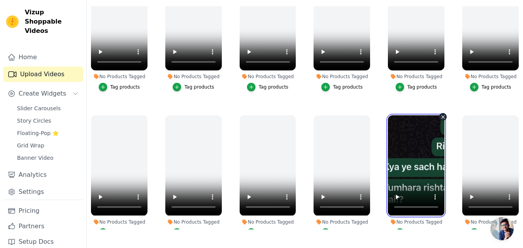
click at [411, 172] on video at bounding box center [416, 165] width 56 height 100
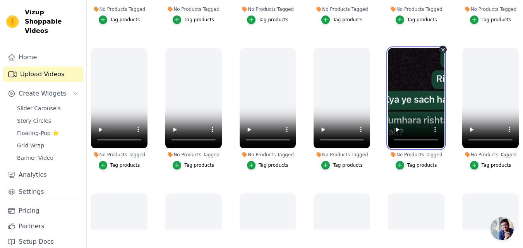
scroll to position [109, 0]
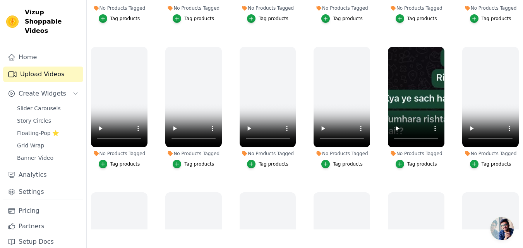
click at [403, 163] on button "Tag products" at bounding box center [415, 164] width 41 height 9
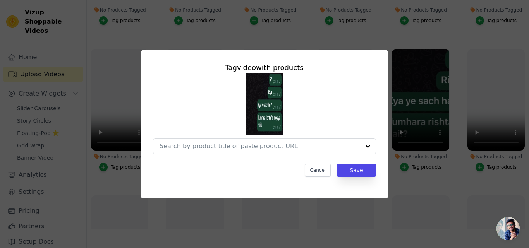
scroll to position [111, 0]
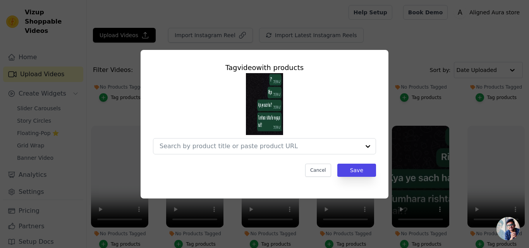
click at [315, 148] on input "No Products Tagged Tag video with products Cancel Save Tag products" at bounding box center [259, 145] width 200 height 7
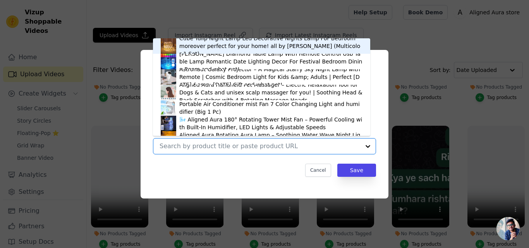
type input "x"
type input "car watch"
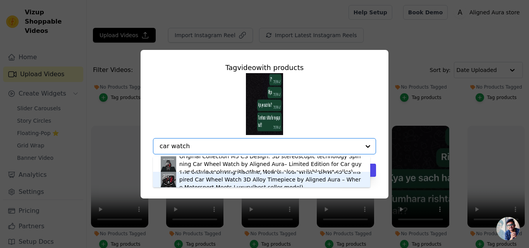
click at [317, 184] on div "The Ultimate Driving Machine, Now on Your Wrist – BMW M5 CS inspired Car Wheel …" at bounding box center [270, 179] width 183 height 23
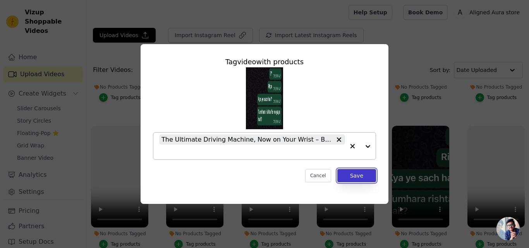
click at [346, 174] on button "Save" at bounding box center [356, 175] width 39 height 13
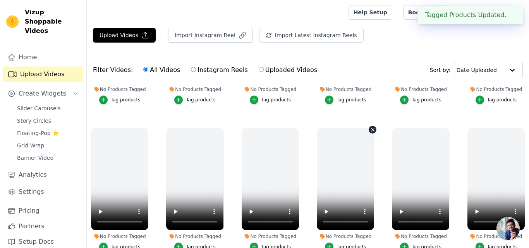
scroll to position [0, 0]
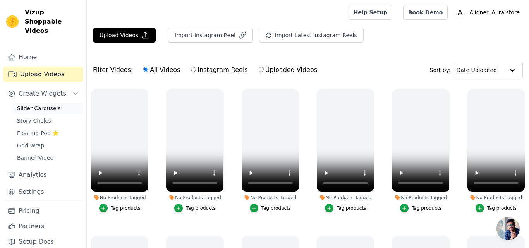
click at [56, 103] on link "Slider Carousels" at bounding box center [47, 108] width 71 height 11
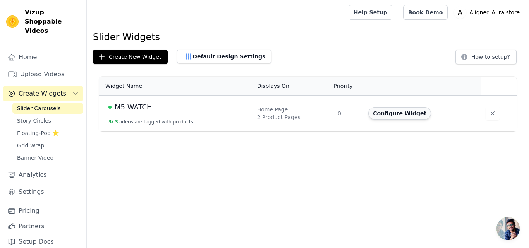
click at [420, 112] on button "Configure Widget" at bounding box center [399, 113] width 63 height 12
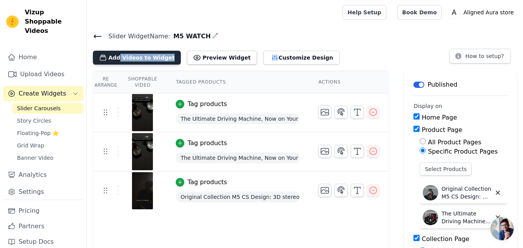
drag, startPoint x: 155, startPoint y: 41, endPoint x: 154, endPoint y: 54, distance: 12.8
click at [154, 54] on div "Slider Widget Name: M5 WATCH Add Videos to Widget Preview Widget Customize Desi…" at bounding box center [305, 48] width 436 height 34
click at [154, 54] on button "Add Videos to Widget" at bounding box center [137, 58] width 88 height 14
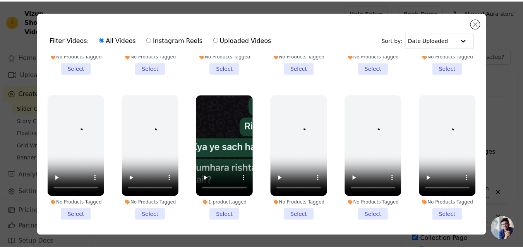
scroll to position [545, 0]
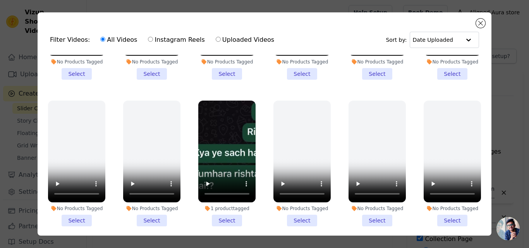
click at [225, 209] on li "1 product tagged Select" at bounding box center [226, 164] width 57 height 126
click at [0, 0] on input "1 product tagged Select" at bounding box center [0, 0] width 0 height 0
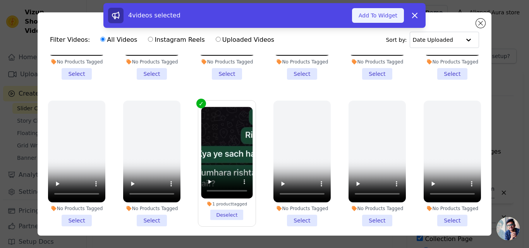
click at [388, 17] on button "Add To Widget" at bounding box center [378, 15] width 52 height 15
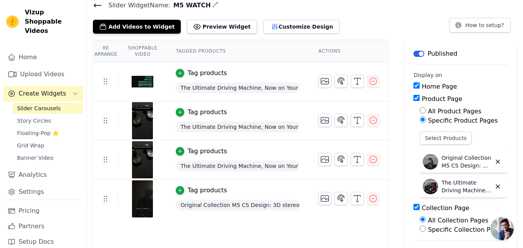
scroll to position [0, 0]
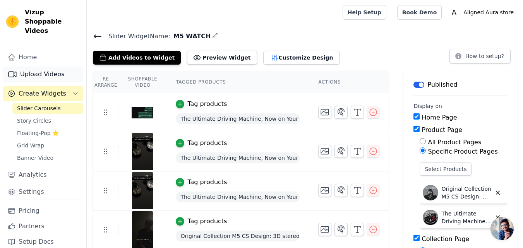
click at [39, 67] on link "Upload Videos" at bounding box center [43, 74] width 80 height 15
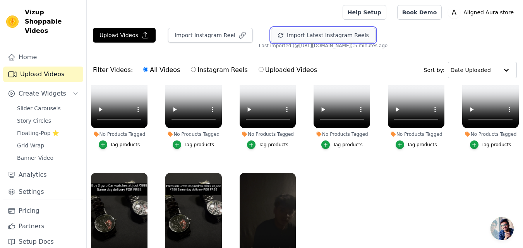
click at [306, 36] on button "Import Latest Instagram Reels" at bounding box center [323, 35] width 104 height 15
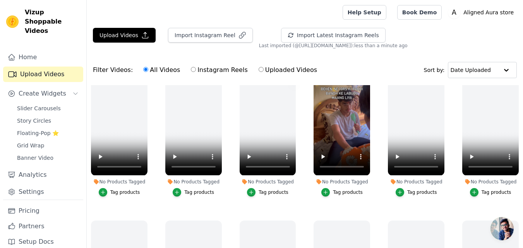
scroll to position [161, 0]
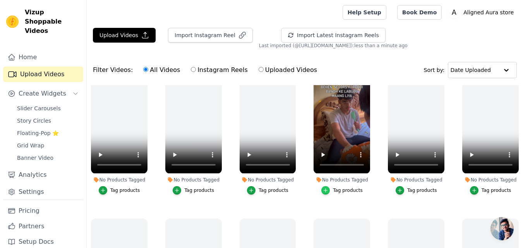
click at [328, 189] on div "button" at bounding box center [325, 190] width 9 height 9
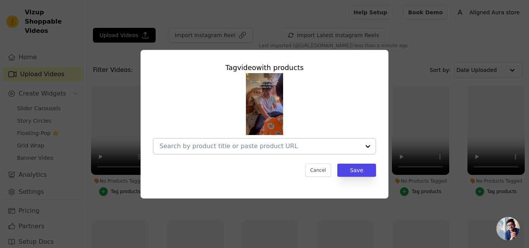
click at [315, 151] on div at bounding box center [259, 146] width 200 height 15
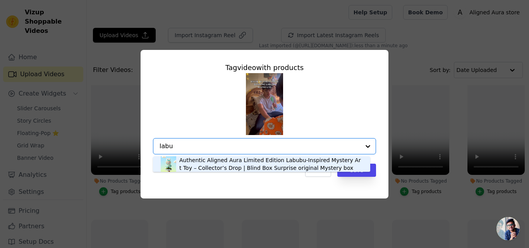
type input "labub"
click at [279, 169] on div "Authentic Aligned Aura Limited Edition Labubu-Inspired Mystery Art Toy – Collec…" at bounding box center [270, 163] width 183 height 15
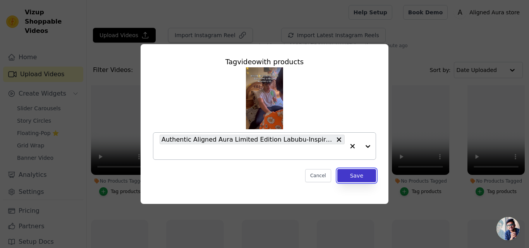
click at [342, 175] on button "Save" at bounding box center [356, 175] width 39 height 13
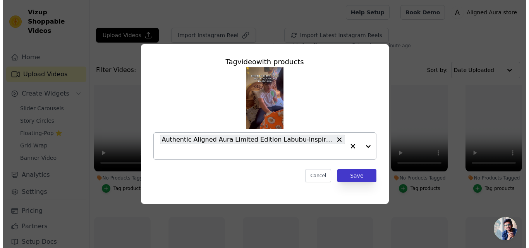
scroll to position [161, 0]
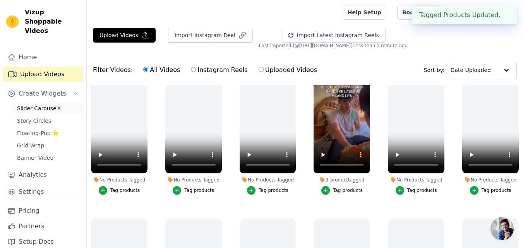
click at [56, 103] on link "Slider Carousels" at bounding box center [47, 108] width 71 height 11
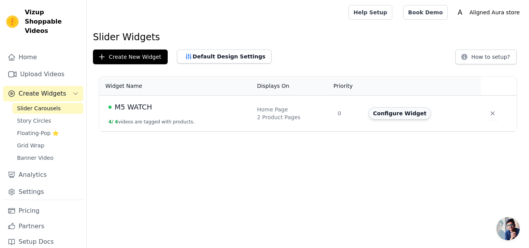
click at [400, 111] on button "Configure Widget" at bounding box center [399, 113] width 63 height 12
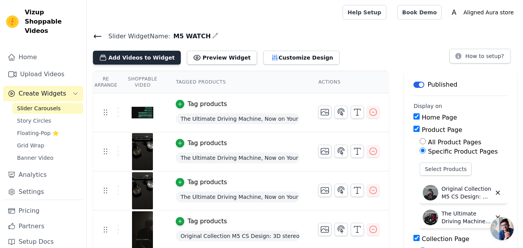
click at [154, 58] on button "Add Videos to Widget" at bounding box center [137, 58] width 88 height 14
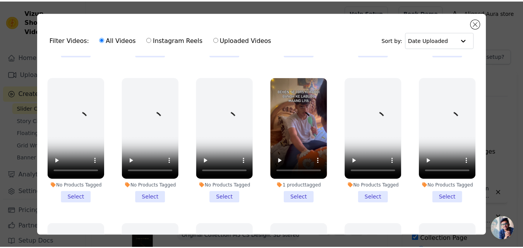
scroll to position [129, 0]
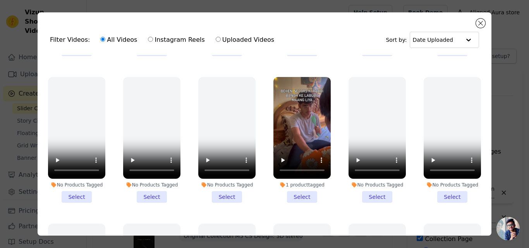
click at [298, 189] on li "1 product tagged Select" at bounding box center [301, 140] width 57 height 126
click at [0, 0] on input "1 product tagged Select" at bounding box center [0, 0] width 0 height 0
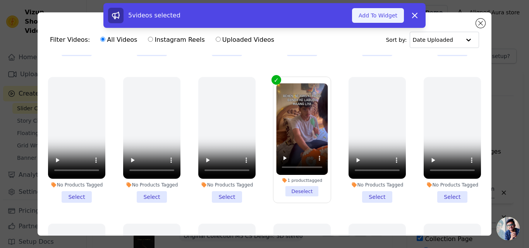
click at [388, 11] on button "Add To Widget" at bounding box center [378, 15] width 52 height 15
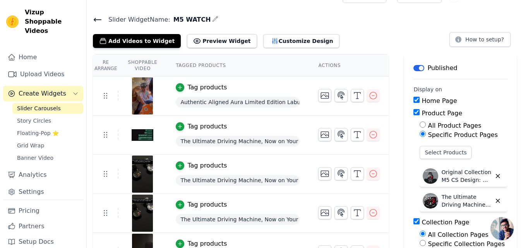
scroll to position [0, 0]
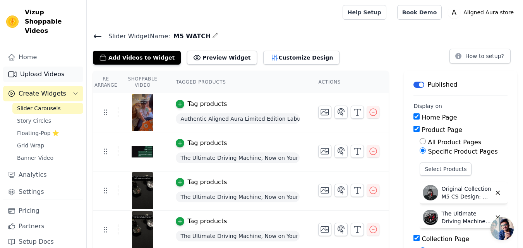
click at [22, 67] on link "Upload Videos" at bounding box center [43, 74] width 80 height 15
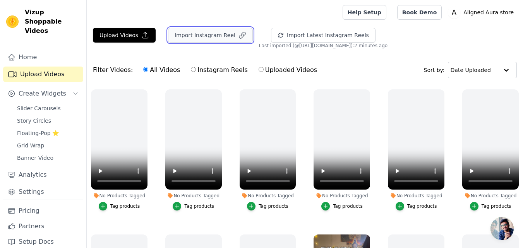
click at [228, 32] on button "Import Instagram Reel" at bounding box center [210, 35] width 85 height 15
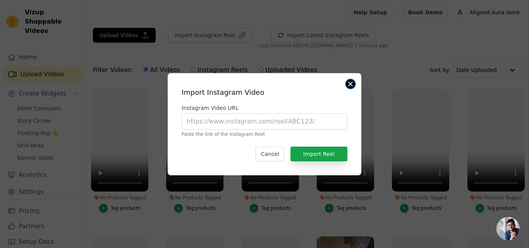
click at [347, 87] on div "Import Instagram Video Instagram Video URL Paste the link of the Instagram Reel…" at bounding box center [264, 124] width 193 height 102
click at [273, 120] on input "Instagram Video URL" at bounding box center [264, 121] width 166 height 16
paste input "https://www.instagram.com/reel/DM2km9iI9tG/?utm_source=ig_web_copy_link&igsh=Mz…"
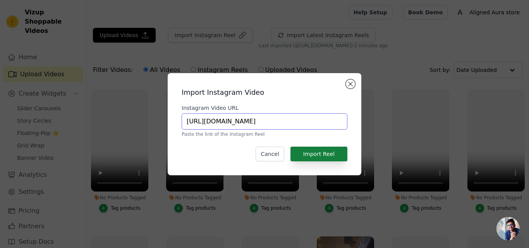
type input "https://www.instagram.com/reel/DM2km9iI9tG/?utm_source=ig_web_copy_link&igsh=Mz…"
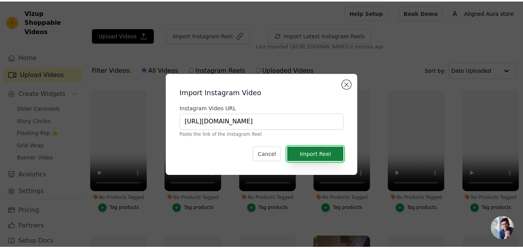
scroll to position [0, 0]
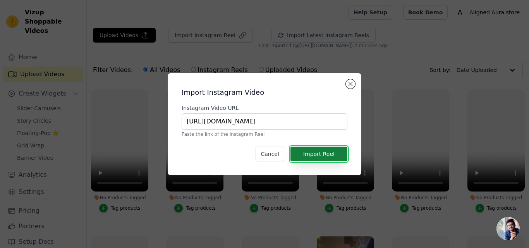
click at [299, 153] on button "Import Reel" at bounding box center [318, 154] width 57 height 15
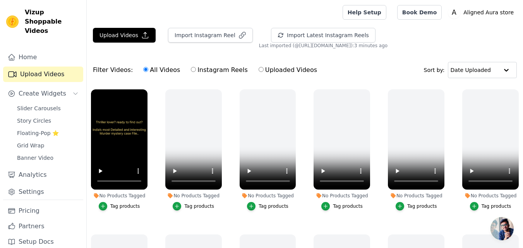
click at [130, 209] on button "Tag products" at bounding box center [119, 206] width 41 height 9
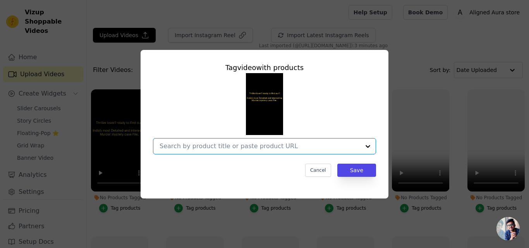
click at [236, 147] on input "No Products Tagged Tag video with products Option undefined, selected. Select i…" at bounding box center [259, 145] width 200 height 7
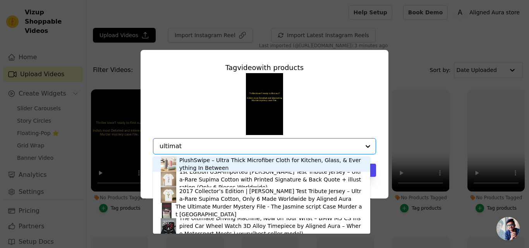
type input "ultimate"
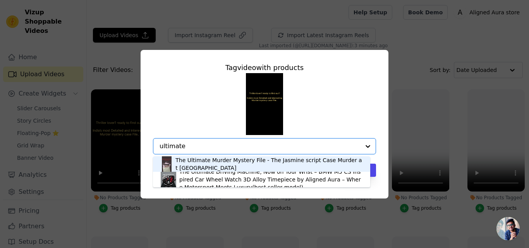
click at [237, 163] on div "The Ultimate Murder Mystery File - The Jasmine script Case Murder at [GEOGRAPHI…" at bounding box center [268, 163] width 187 height 15
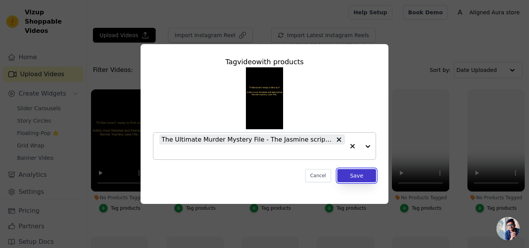
click at [348, 176] on button "Save" at bounding box center [356, 175] width 39 height 13
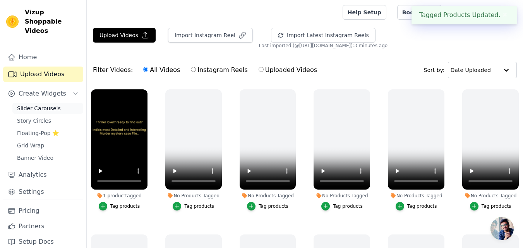
click at [48, 104] on span "Slider Carousels" at bounding box center [39, 108] width 44 height 8
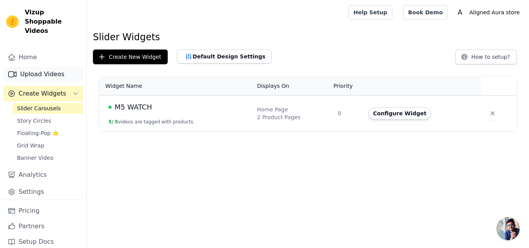
click at [49, 69] on link "Upload Videos" at bounding box center [43, 74] width 80 height 15
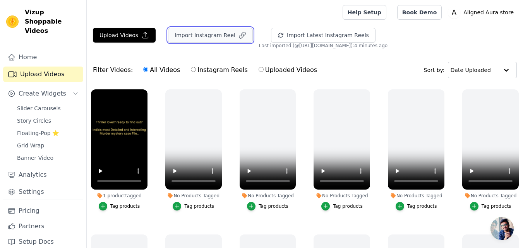
click at [237, 30] on button "Import Instagram Reel" at bounding box center [210, 35] width 85 height 15
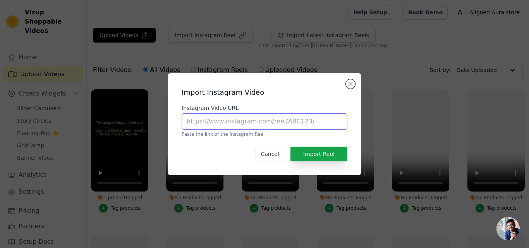
click at [244, 119] on input "Instagram Video URL" at bounding box center [264, 121] width 166 height 16
paste input "[URL][DOMAIN_NAME]"
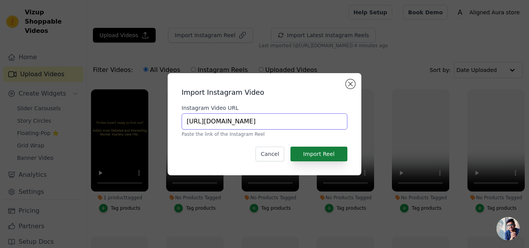
type input "[URL][DOMAIN_NAME]"
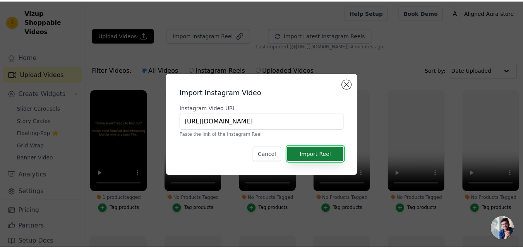
scroll to position [0, 0]
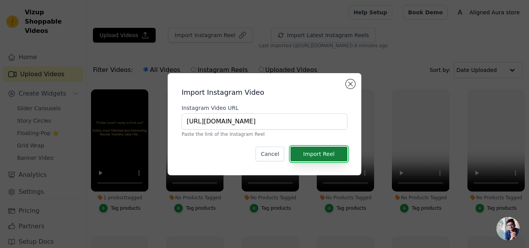
click at [339, 152] on button "Import Reel" at bounding box center [318, 154] width 57 height 15
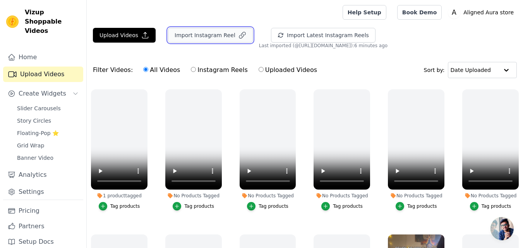
click at [174, 35] on button "Import Instagram Reel" at bounding box center [210, 35] width 85 height 15
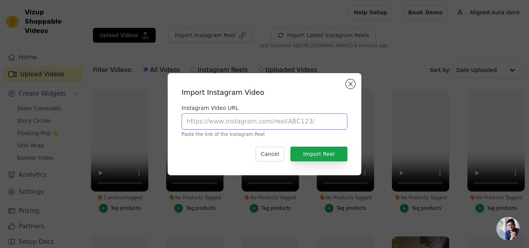
click at [253, 125] on input "Instagram Video URL" at bounding box center [264, 121] width 166 height 16
paste input "https://www.instagram.com/reel/DK4FgFWoWBi/?utm_source=ig_web_copy_link&igsh=Mz…"
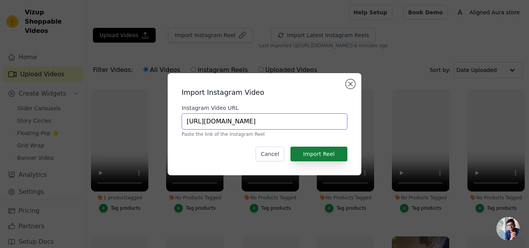
type input "https://www.instagram.com/reel/DK4FgFWoWBi/?utm_source=ig_web_copy_link&igsh=Mz…"
click at [318, 160] on button "Import Reel" at bounding box center [318, 154] width 57 height 15
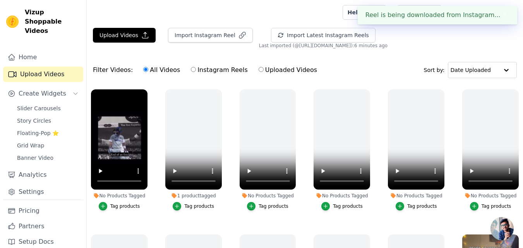
click at [123, 203] on div "Tag products" at bounding box center [125, 206] width 30 height 6
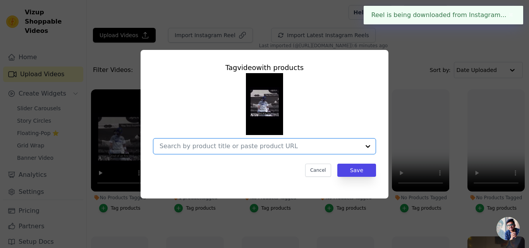
click at [181, 144] on input "No Products Tagged Tag video with products Option undefined, selected. Select i…" at bounding box center [259, 145] width 200 height 7
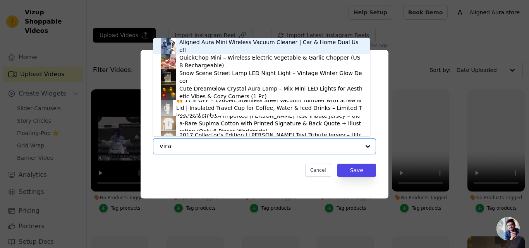
type input "virat"
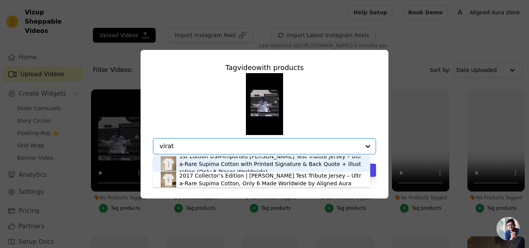
click at [200, 168] on div "1st Edition USA-Imported [PERSON_NAME] Test Tribute Jersey – Ultra-Rare Supima …" at bounding box center [270, 163] width 183 height 23
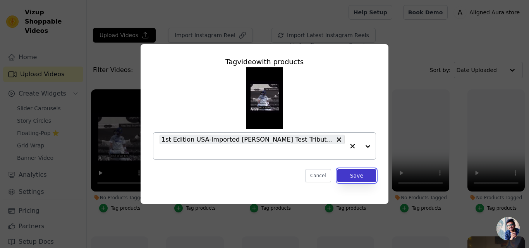
click at [364, 173] on button "Save" at bounding box center [356, 175] width 39 height 13
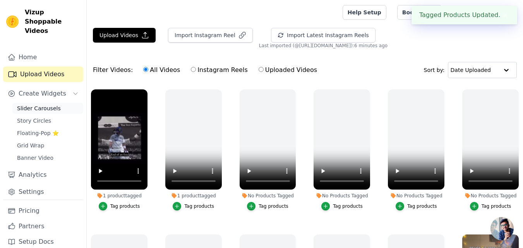
click at [29, 104] on span "Slider Carousels" at bounding box center [39, 108] width 44 height 8
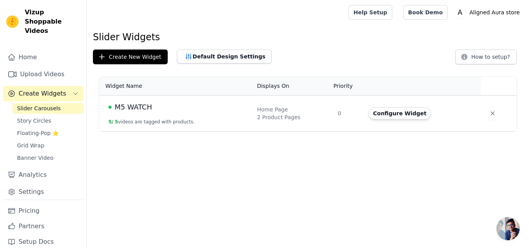
click at [182, 113] on td "M5 WATCH 5 / 5 videos are tagged with products." at bounding box center [175, 114] width 153 height 36
click at [418, 118] on button "Configure Widget" at bounding box center [399, 113] width 63 height 12
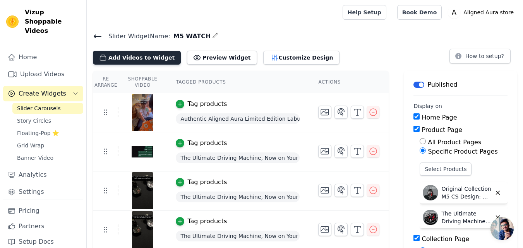
click at [161, 61] on button "Add Videos to Widget" at bounding box center [137, 58] width 88 height 14
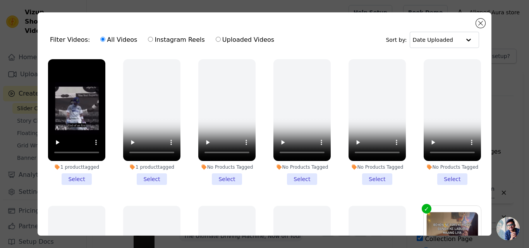
click at [76, 178] on li "1 product tagged Select" at bounding box center [76, 122] width 57 height 126
click at [0, 0] on input "1 product tagged Select" at bounding box center [0, 0] width 0 height 0
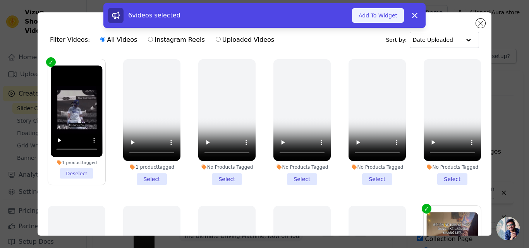
click at [388, 18] on button "Add To Widget" at bounding box center [378, 15] width 52 height 15
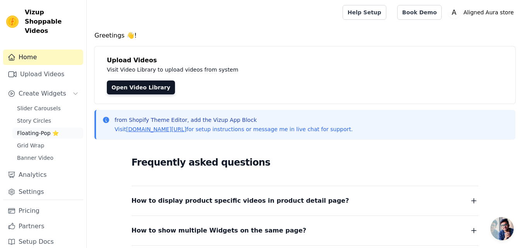
click at [59, 128] on link "Floating-Pop ⭐" at bounding box center [47, 133] width 71 height 11
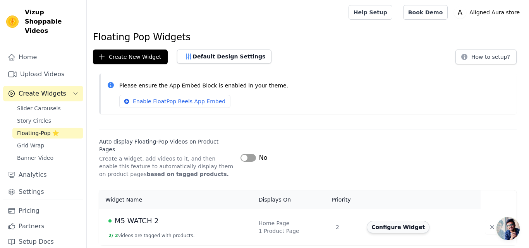
click at [405, 221] on button "Configure Widget" at bounding box center [397, 227] width 63 height 12
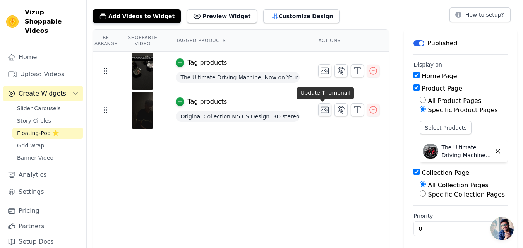
scroll to position [44, 0]
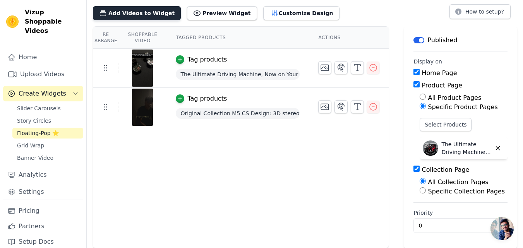
click at [157, 14] on button "Add Videos to Widget" at bounding box center [137, 13] width 88 height 14
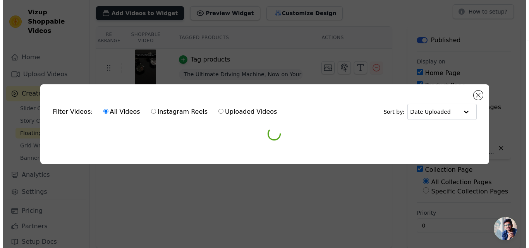
scroll to position [0, 0]
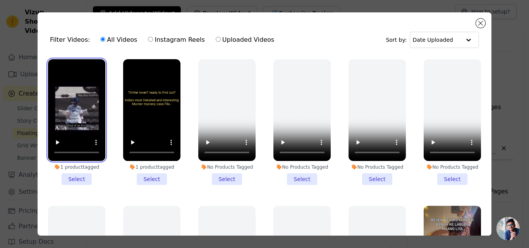
click at [91, 128] on video at bounding box center [76, 110] width 57 height 102
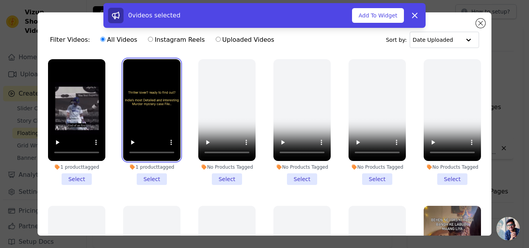
click at [164, 120] on video at bounding box center [151, 110] width 57 height 102
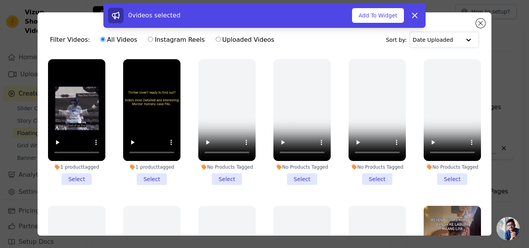
click at [82, 178] on li "1 product tagged Select" at bounding box center [76, 122] width 57 height 126
click at [0, 0] on input "1 product tagged Select" at bounding box center [0, 0] width 0 height 0
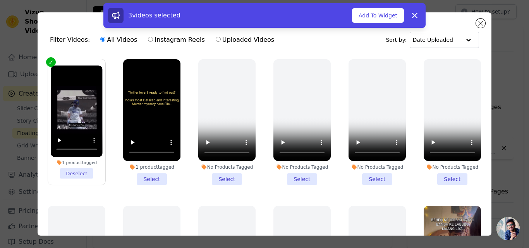
click at [140, 178] on li "1 product tagged Select" at bounding box center [151, 122] width 57 height 126
click at [0, 0] on input "1 product tagged Select" at bounding box center [0, 0] width 0 height 0
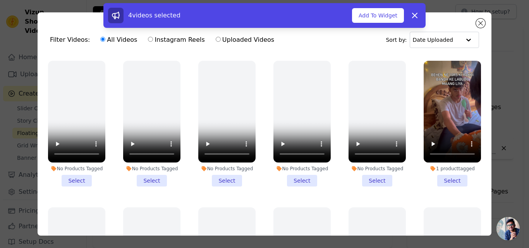
scroll to position [146, 0]
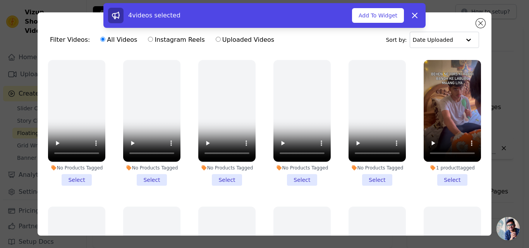
click at [433, 173] on li "1 product tagged Select" at bounding box center [451, 123] width 57 height 126
click at [0, 0] on input "1 product tagged Select" at bounding box center [0, 0] width 0 height 0
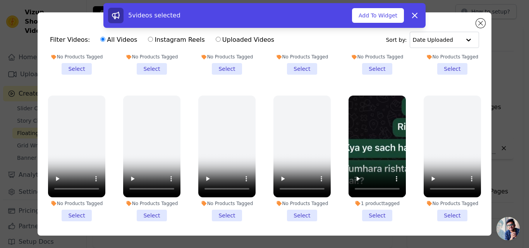
scroll to position [552, 0]
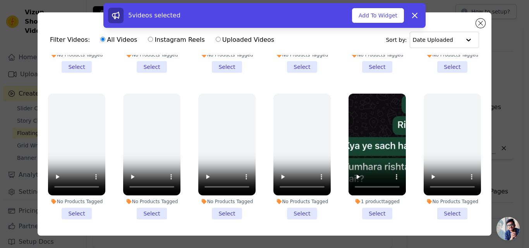
click at [375, 195] on li "1 product tagged Select" at bounding box center [376, 157] width 57 height 126
click at [0, 0] on input "1 product tagged Select" at bounding box center [0, 0] width 0 height 0
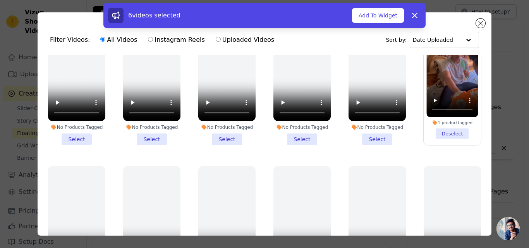
scroll to position [186, 0]
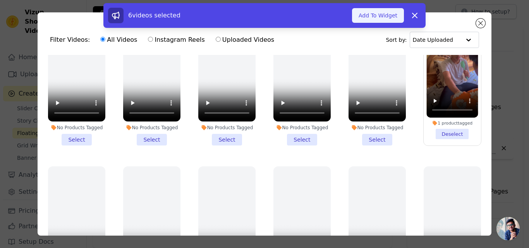
click at [396, 19] on button "Add To Widget" at bounding box center [378, 15] width 52 height 15
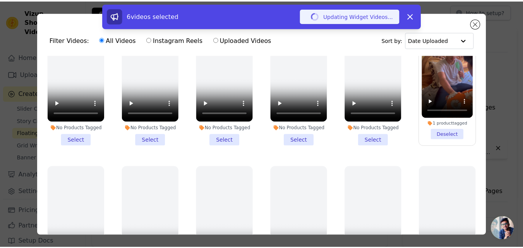
scroll to position [44, 0]
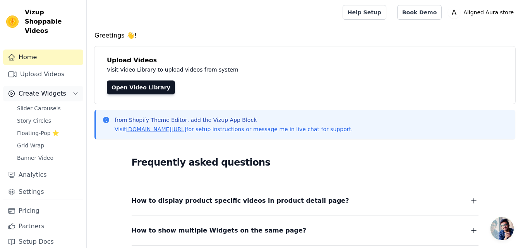
click at [55, 86] on button "Create Widgets" at bounding box center [43, 93] width 80 height 15
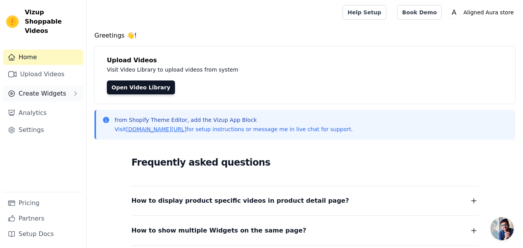
click at [55, 86] on button "Create Widgets" at bounding box center [43, 93] width 80 height 15
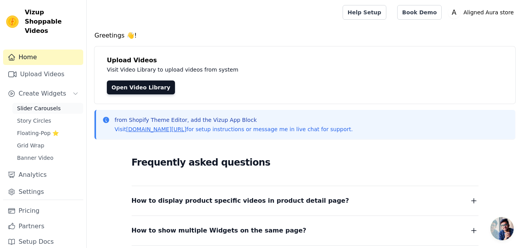
click at [60, 103] on link "Slider Carousels" at bounding box center [47, 108] width 71 height 11
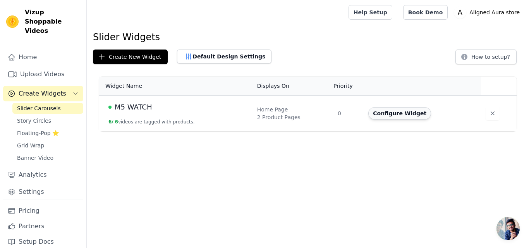
click at [375, 114] on button "Configure Widget" at bounding box center [399, 113] width 63 height 12
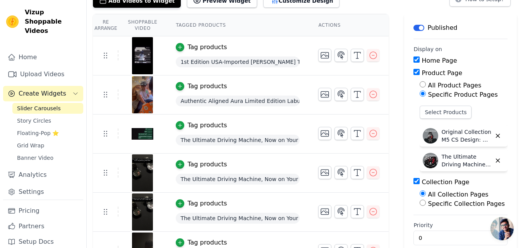
scroll to position [43, 0]
